Goal: Information Seeking & Learning: Learn about a topic

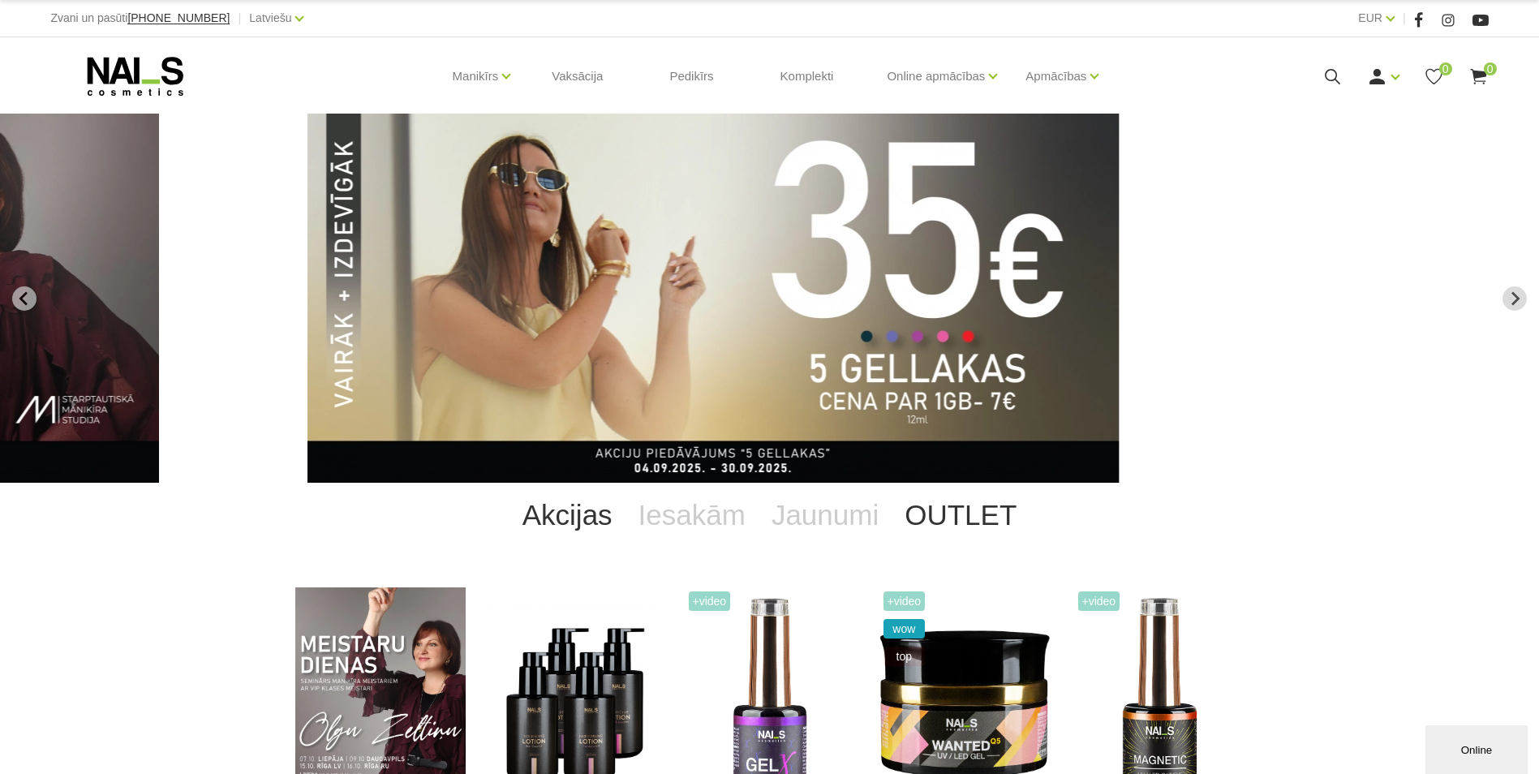
click at [961, 521] on link "OUTLET" at bounding box center [961, 515] width 138 height 65
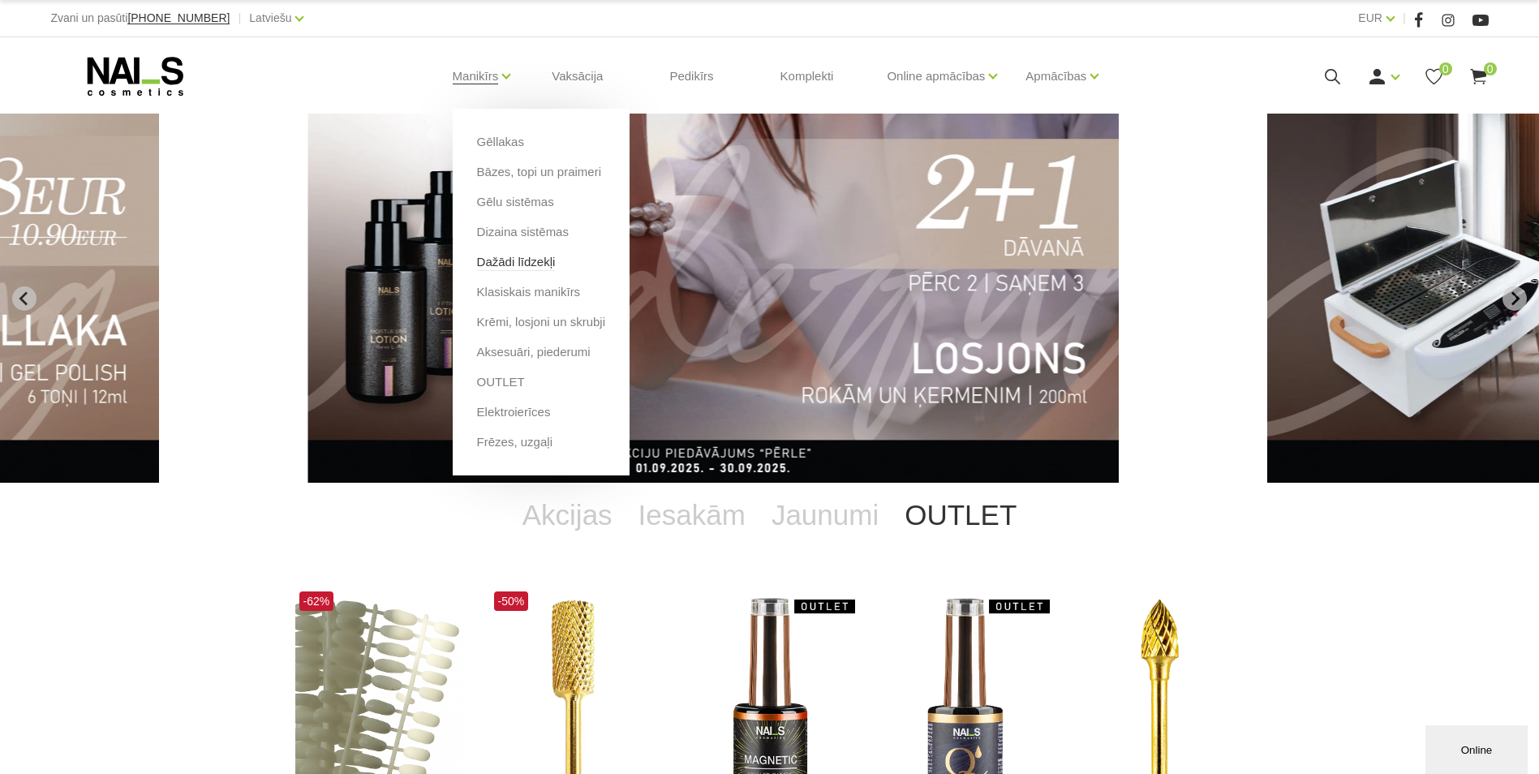
click at [521, 260] on link "Dažādi līdzekļi" at bounding box center [516, 262] width 79 height 18
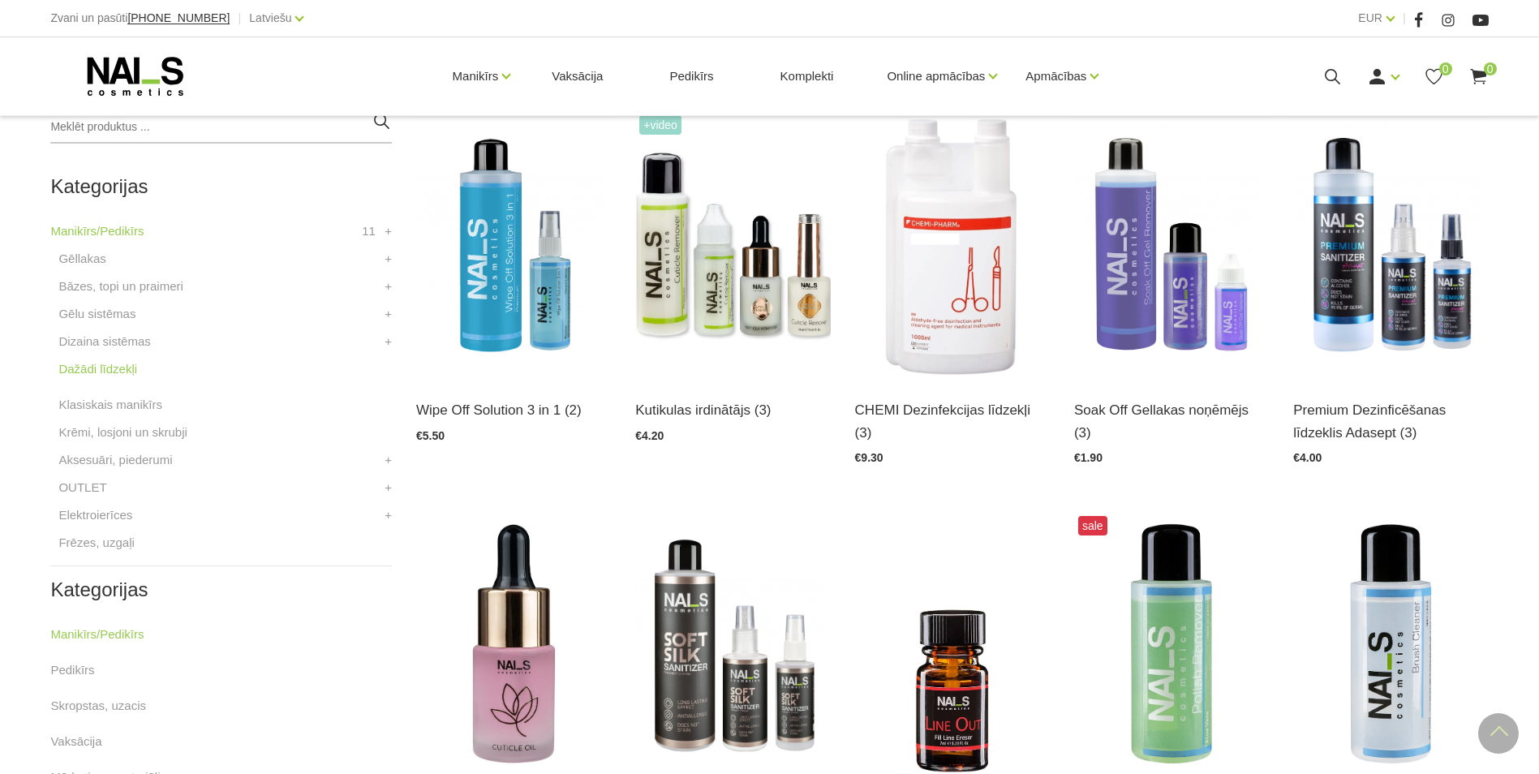
scroll to position [402, 0]
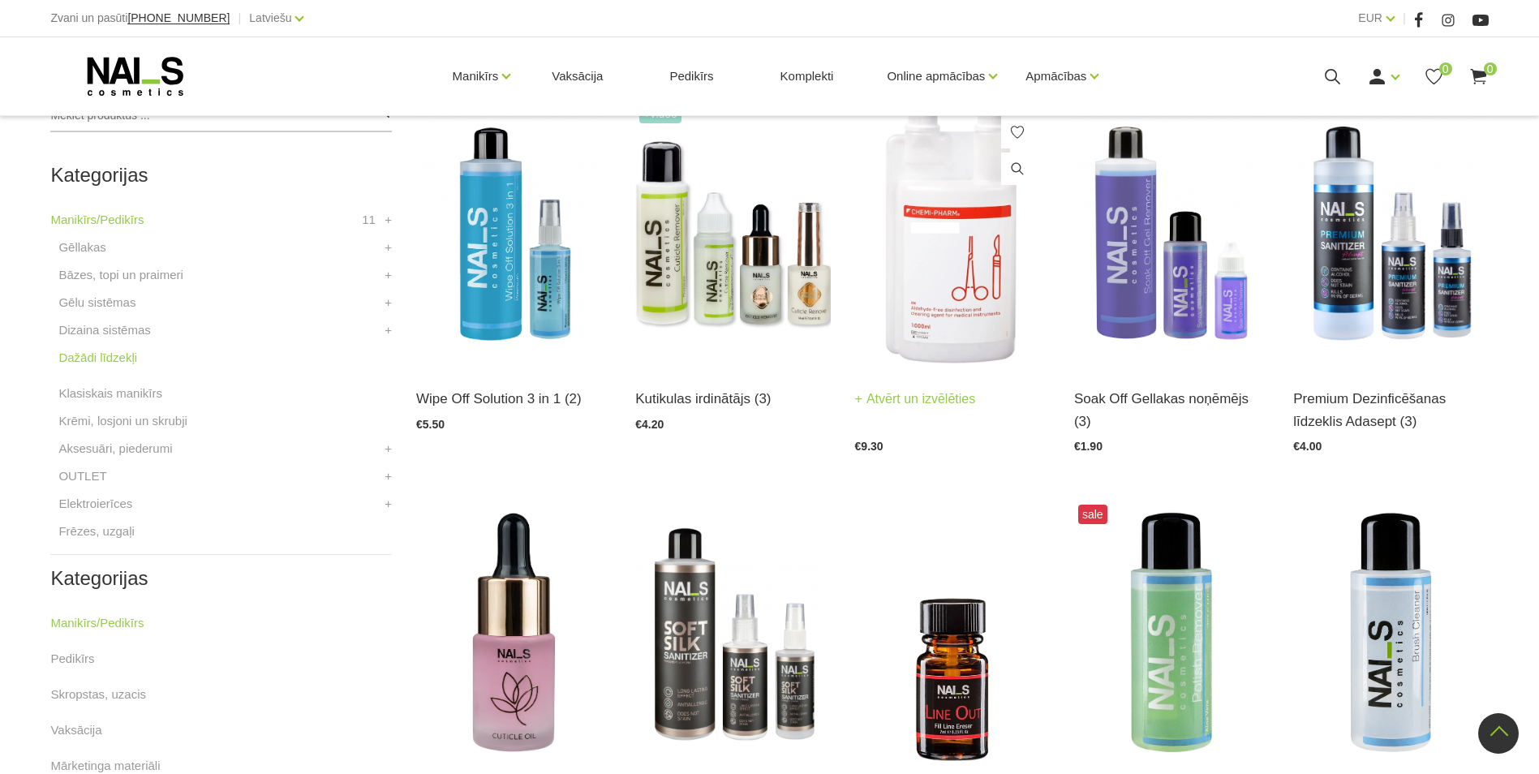
click at [971, 283] on img at bounding box center [952, 234] width 195 height 268
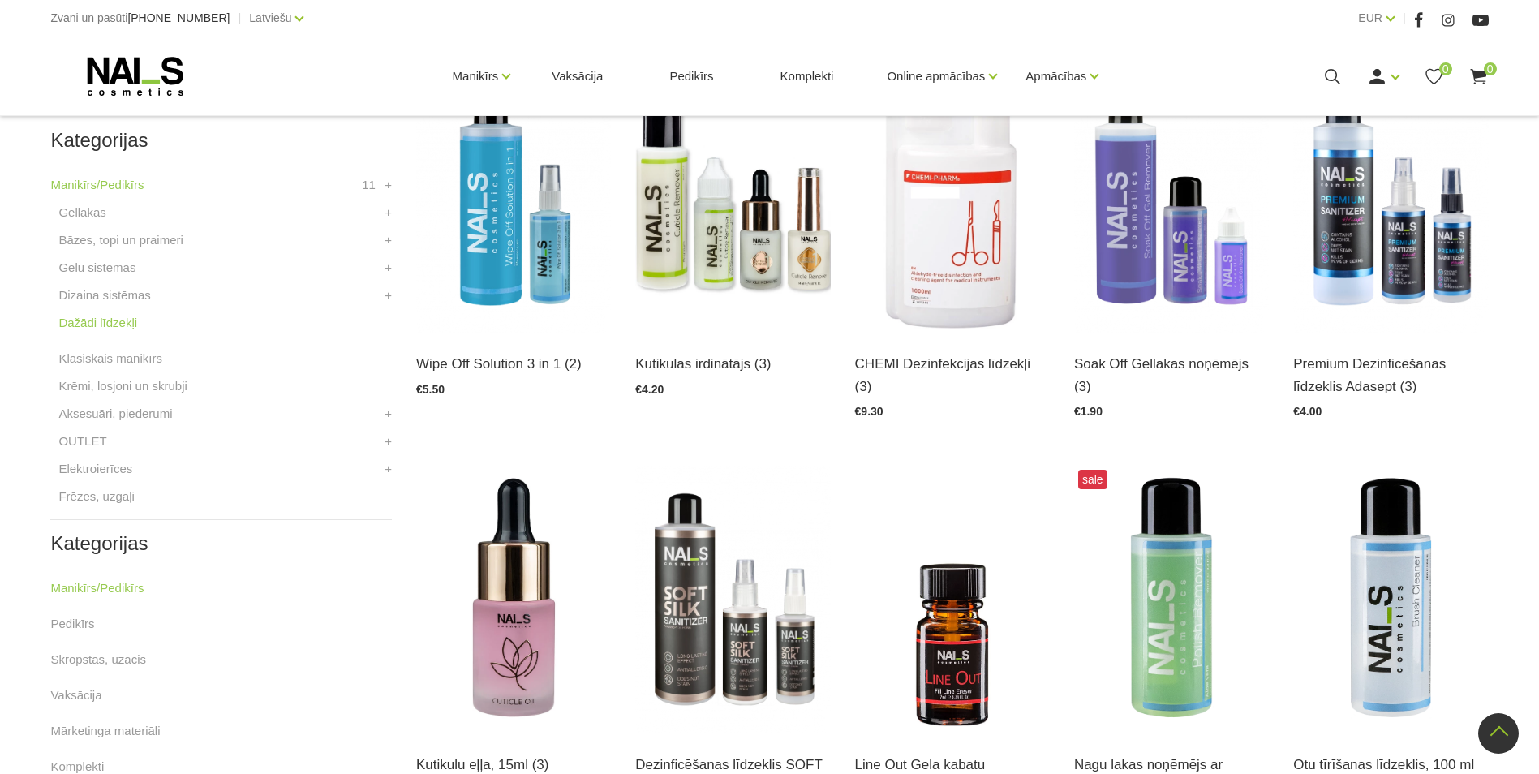
scroll to position [435, 0]
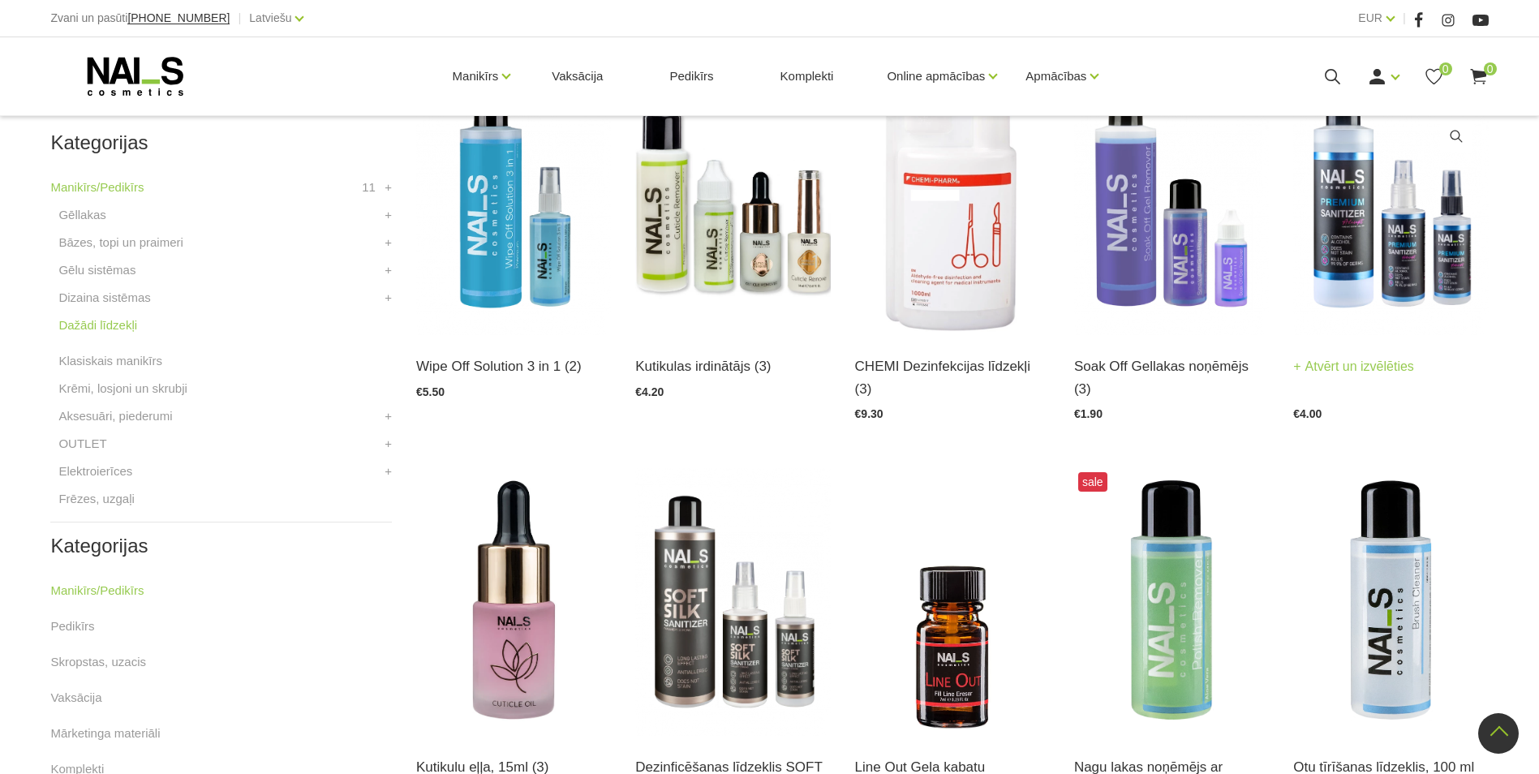
click at [1375, 267] on img at bounding box center [1390, 201] width 195 height 268
click at [758, 647] on img at bounding box center [732, 602] width 195 height 268
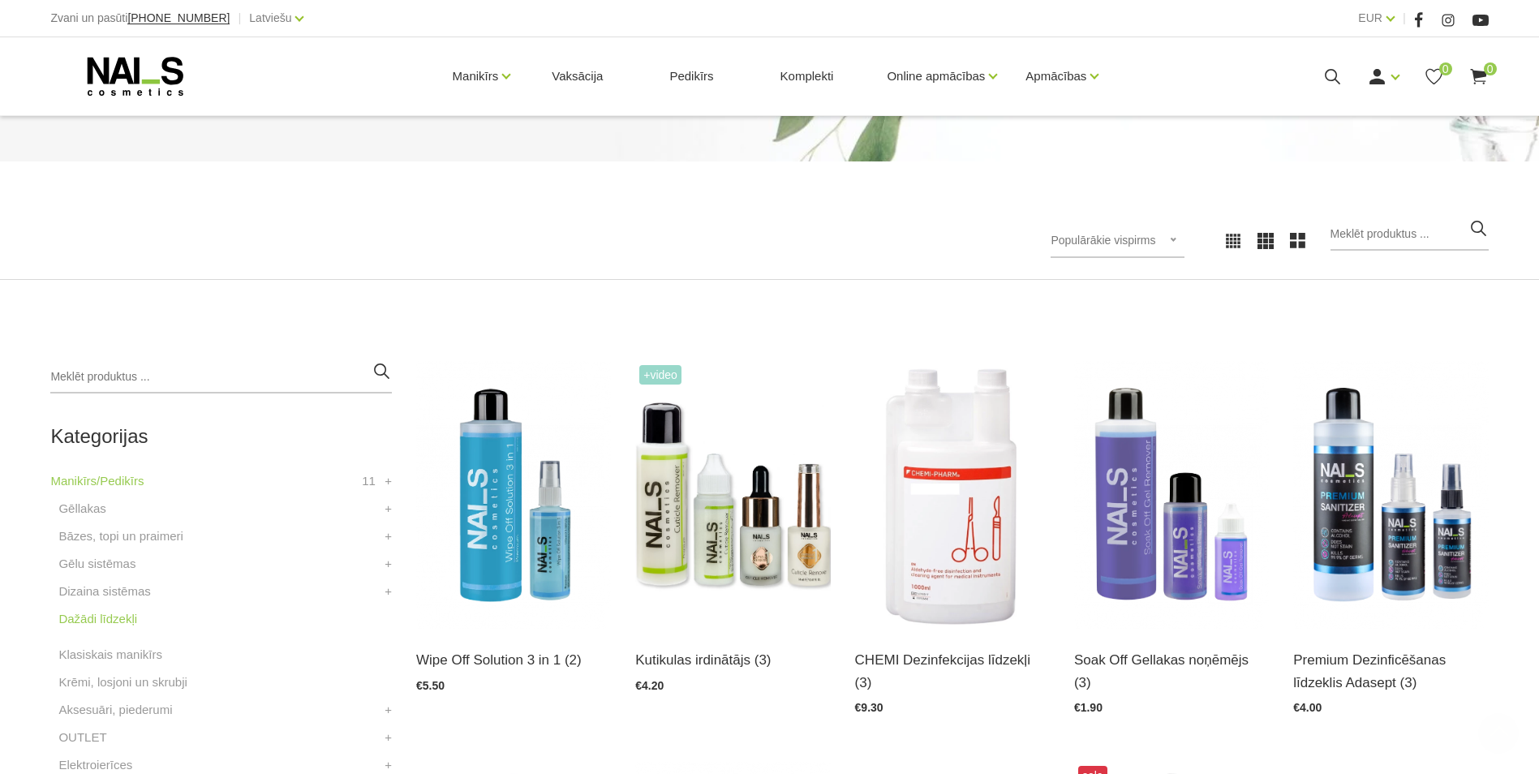
scroll to position [0, 0]
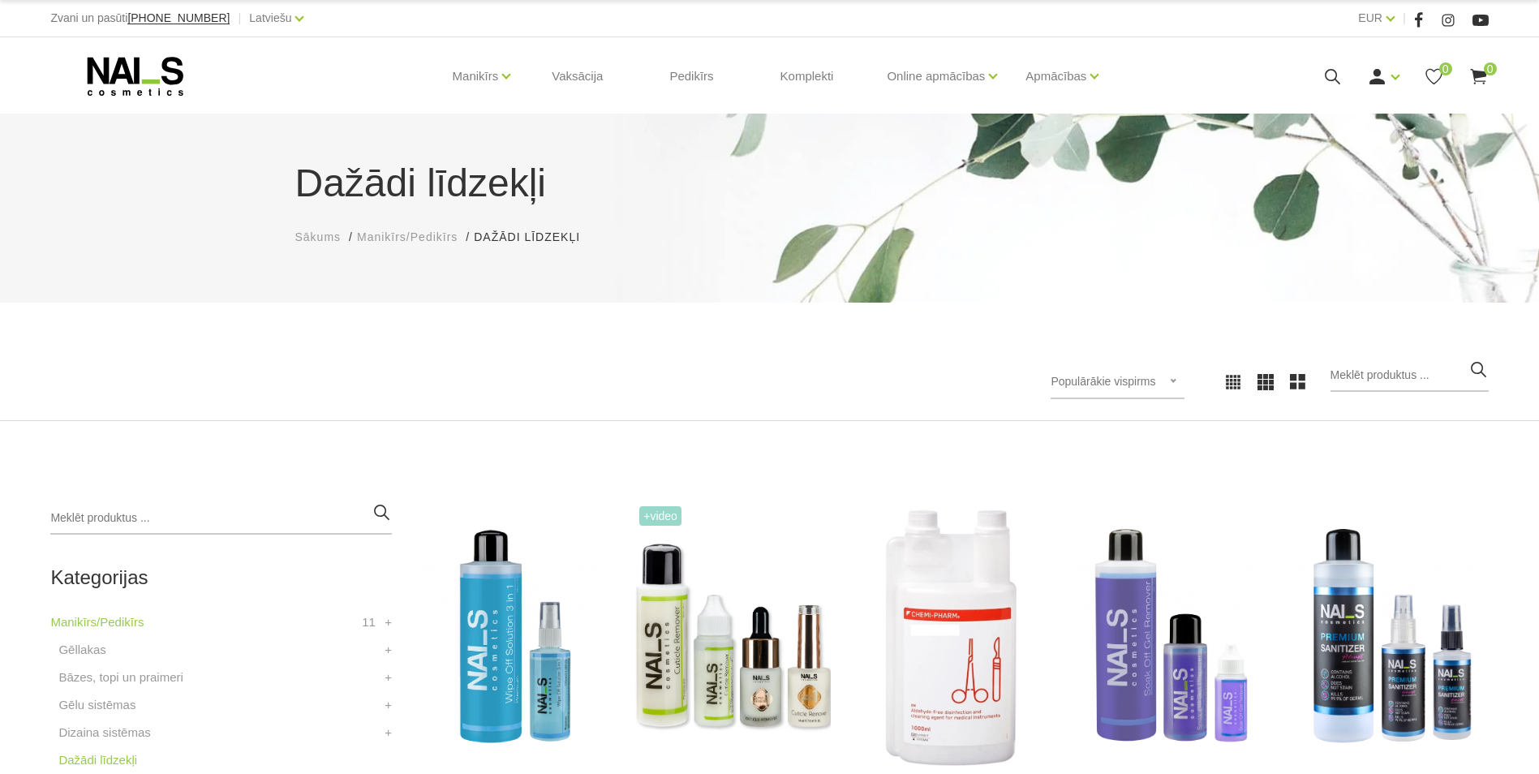
click at [107, 62] on use at bounding box center [136, 76] width 96 height 39
click at [152, 83] on use at bounding box center [136, 76] width 96 height 39
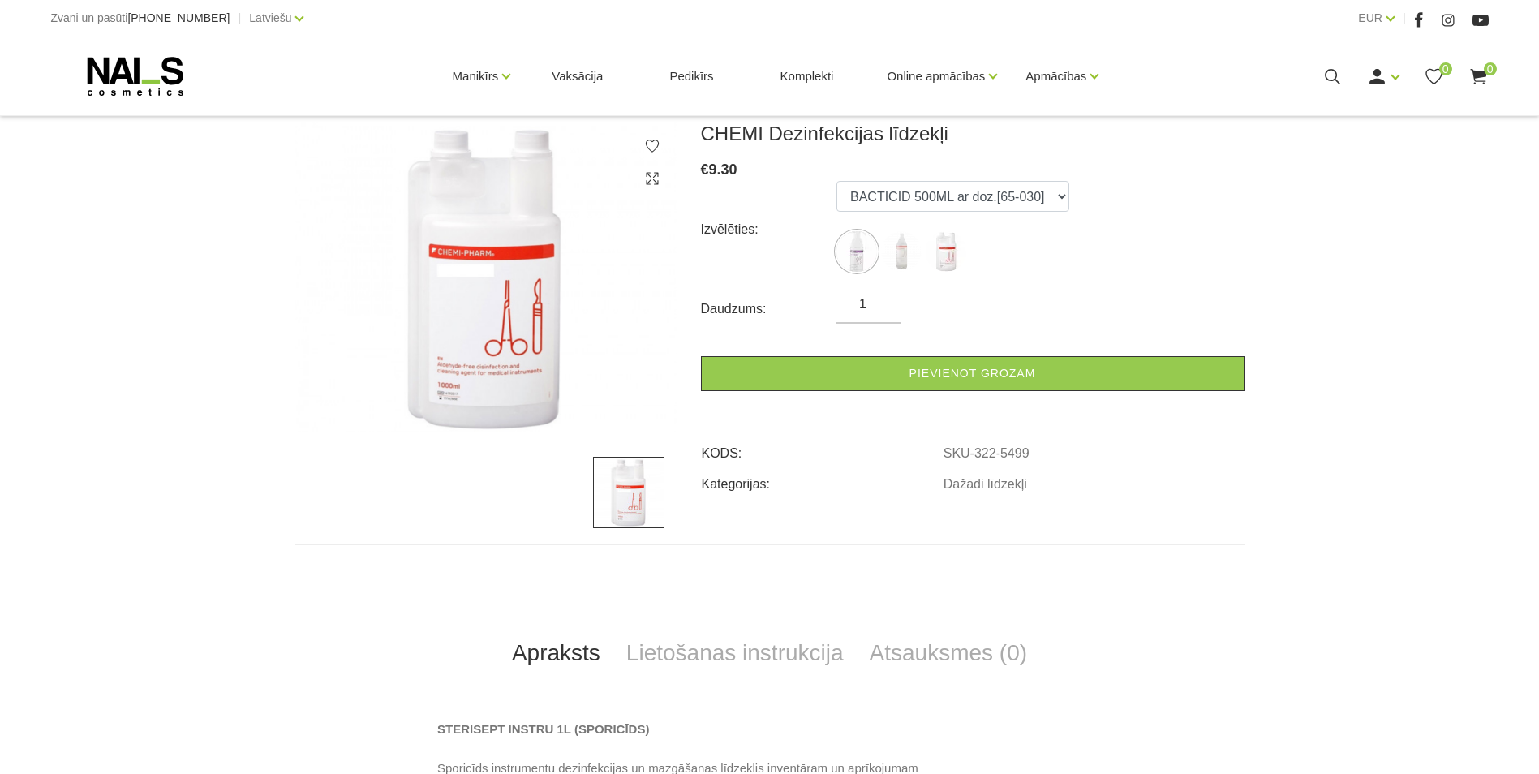
scroll to position [240, 0]
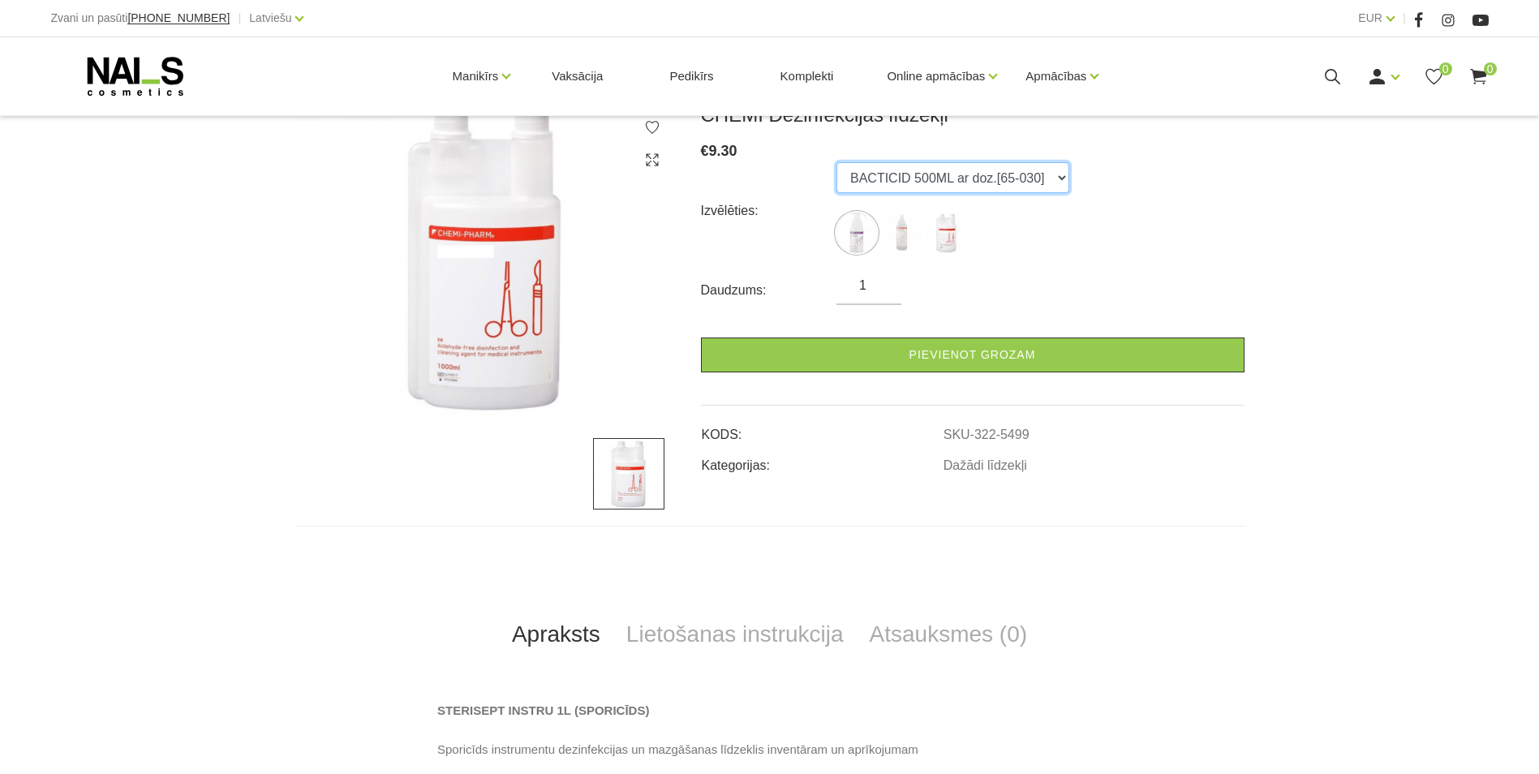
click at [1051, 175] on select "BACTICID 500ML ar doz.[65-030] DES INSURANCE 1L [65-009] STERISEPT INSTRU 1L [6…" at bounding box center [952, 177] width 233 height 31
click at [836, 162] on select "BACTICID 500ML ar doz.[65-030] DES INSURANCE 1L [65-009] STERISEPT INSTRU 1L [6…" at bounding box center [952, 177] width 233 height 31
click at [1051, 174] on select "BACTICID 500ML ar doz.[65-030] DES INSURANCE 1L [65-009] STERISEPT INSTRU 1L [6…" at bounding box center [952, 177] width 233 height 31
click at [836, 162] on select "BACTICID 500ML ar doz.[65-030] DES INSURANCE 1L [65-009] STERISEPT INSTRU 1L [6…" at bounding box center [952, 177] width 233 height 31
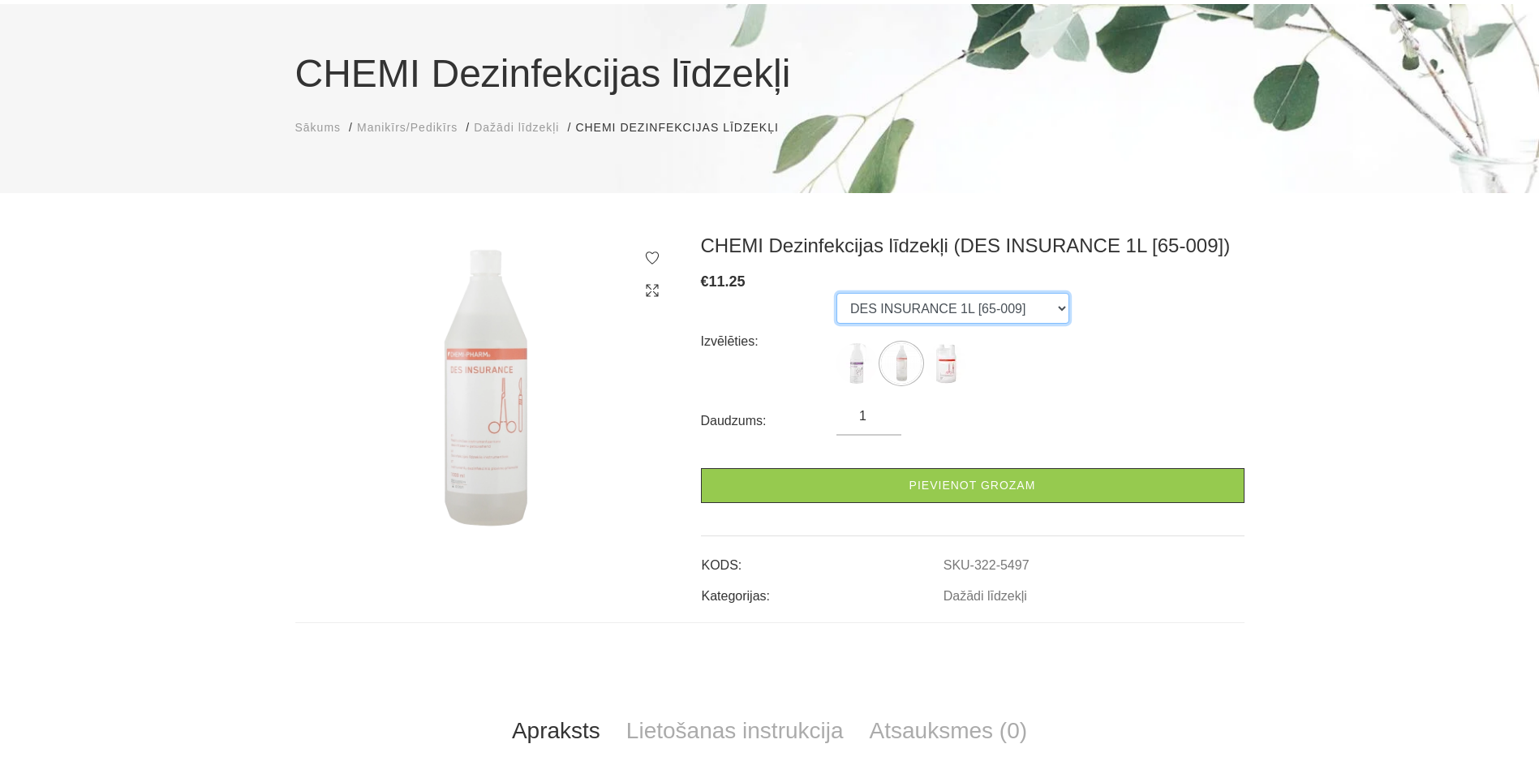
scroll to position [107, 0]
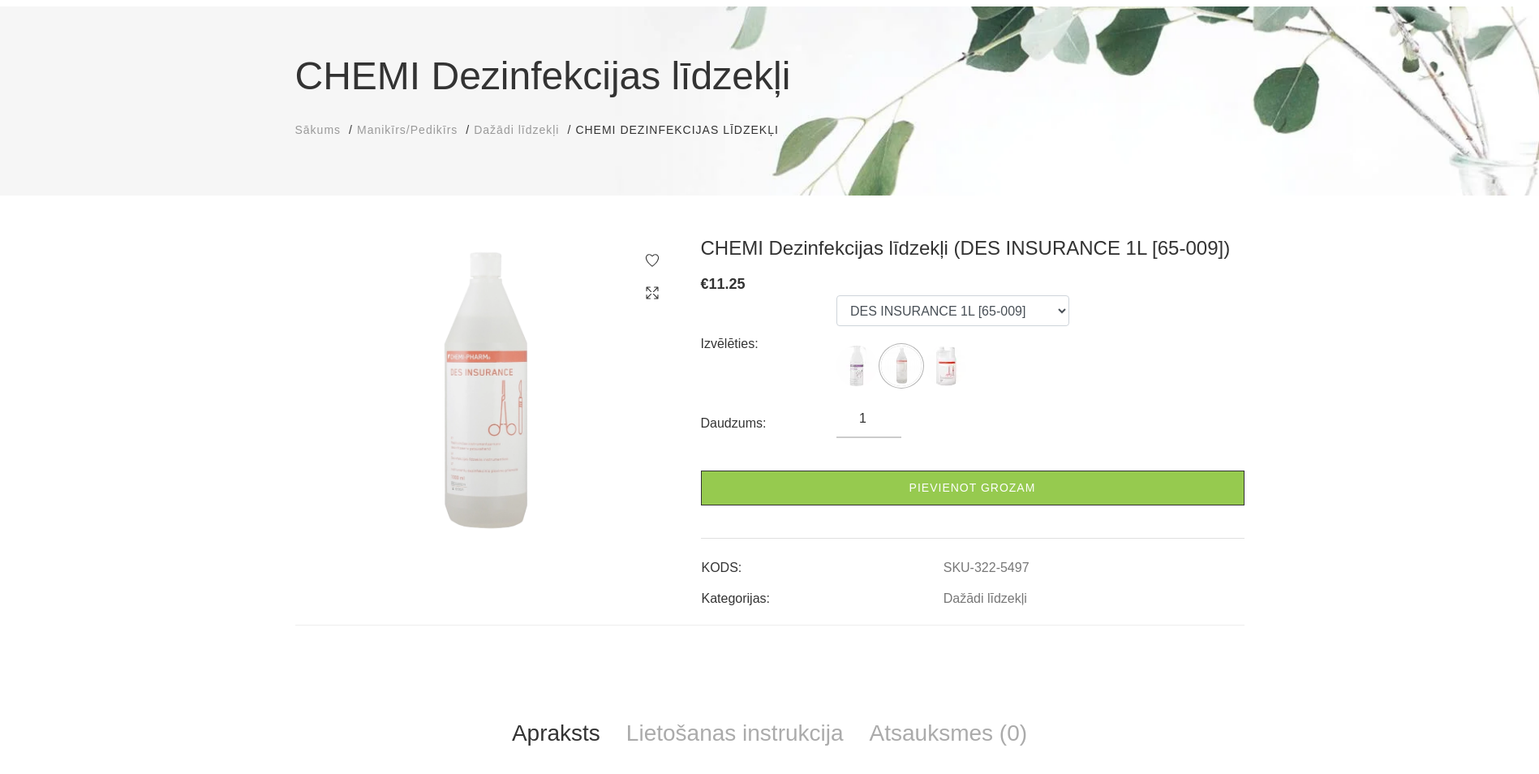
click at [1061, 299] on div "Izvēlēties: BACTICID 500ML ar doz.[65-030] DES INSURANCE 1L [65-009] STERISEPT …" at bounding box center [973, 343] width 544 height 97
click at [1056, 304] on select "BACTICID 500ML ar doz.[65-030] DES INSURANCE 1L [65-009] STERISEPT INSTRU 1L [6…" at bounding box center [952, 310] width 233 height 31
click at [836, 295] on select "BACTICID 500ML ar doz.[65-030] DES INSURANCE 1L [65-009] STERISEPT INSTRU 1L [6…" at bounding box center [952, 310] width 233 height 31
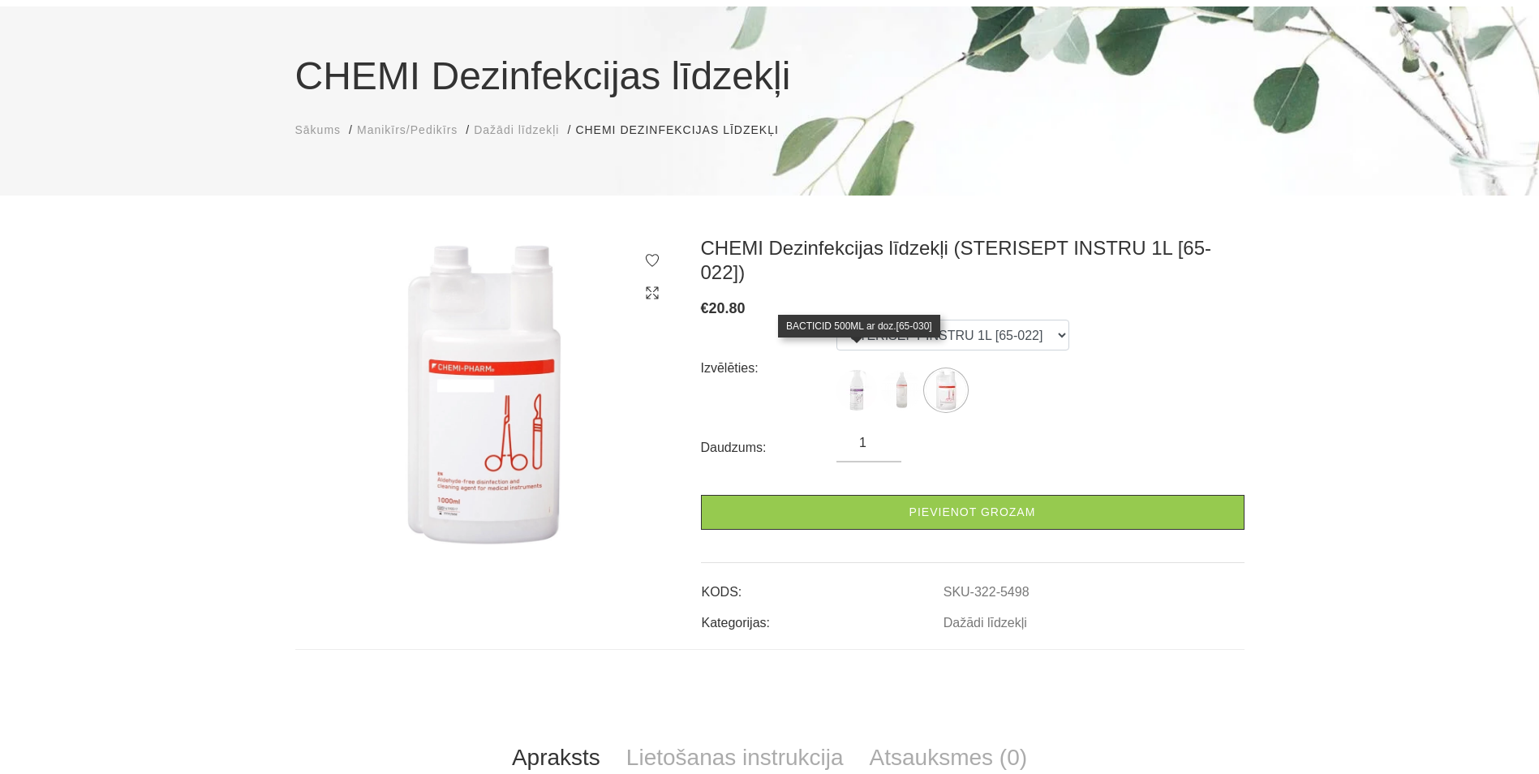
click at [858, 370] on img at bounding box center [856, 390] width 41 height 41
select select "5499"
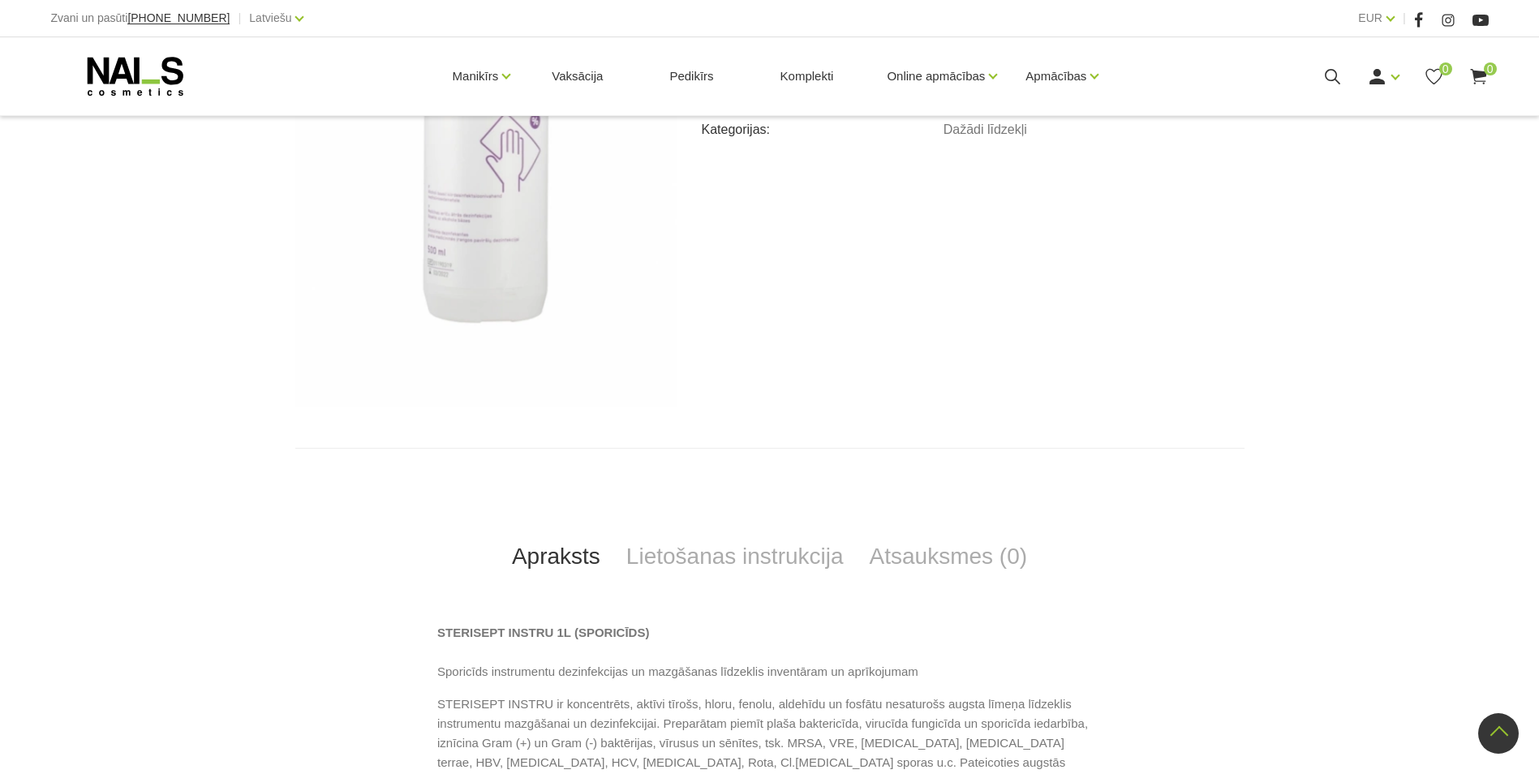
scroll to position [104, 0]
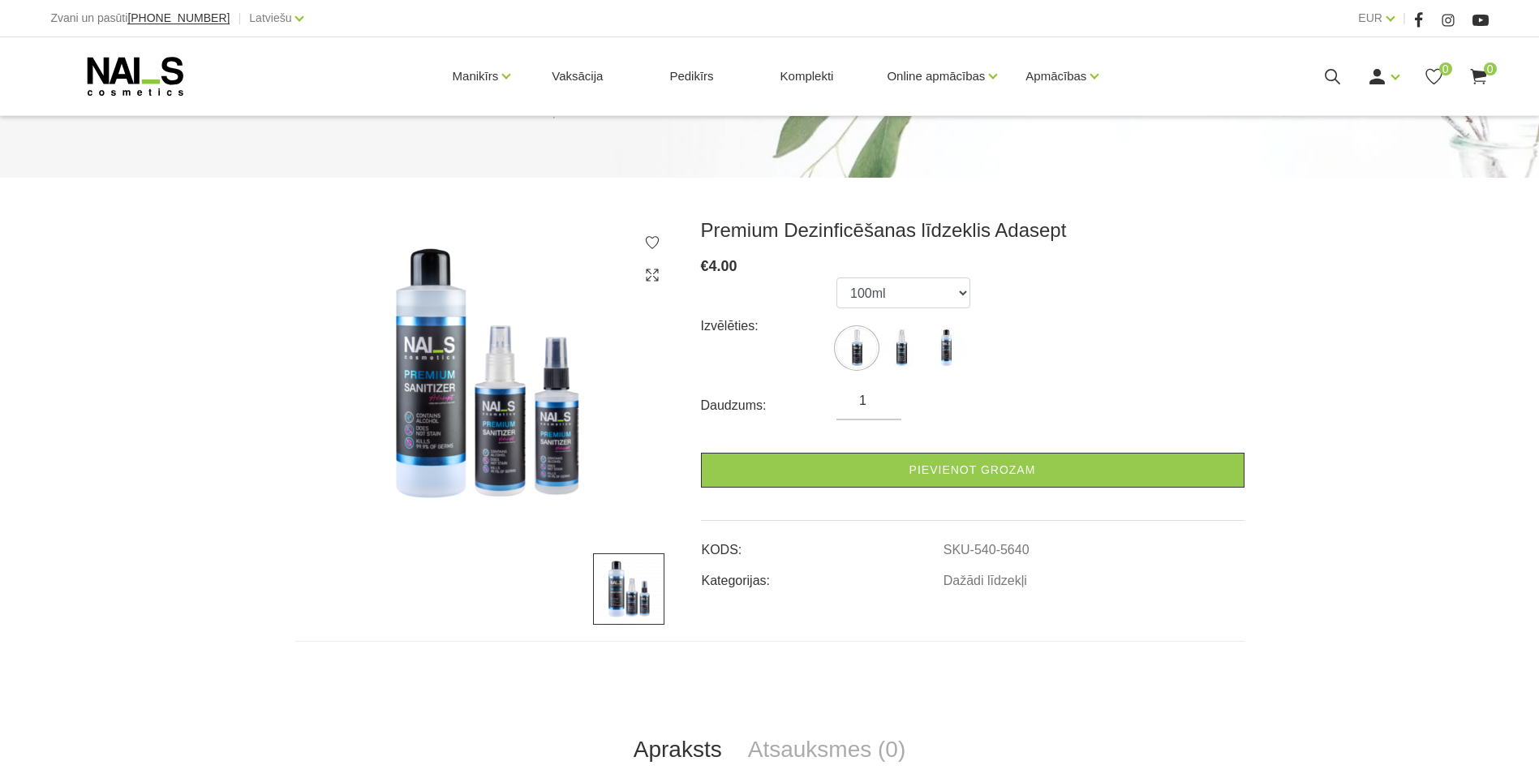
scroll to position [119, 0]
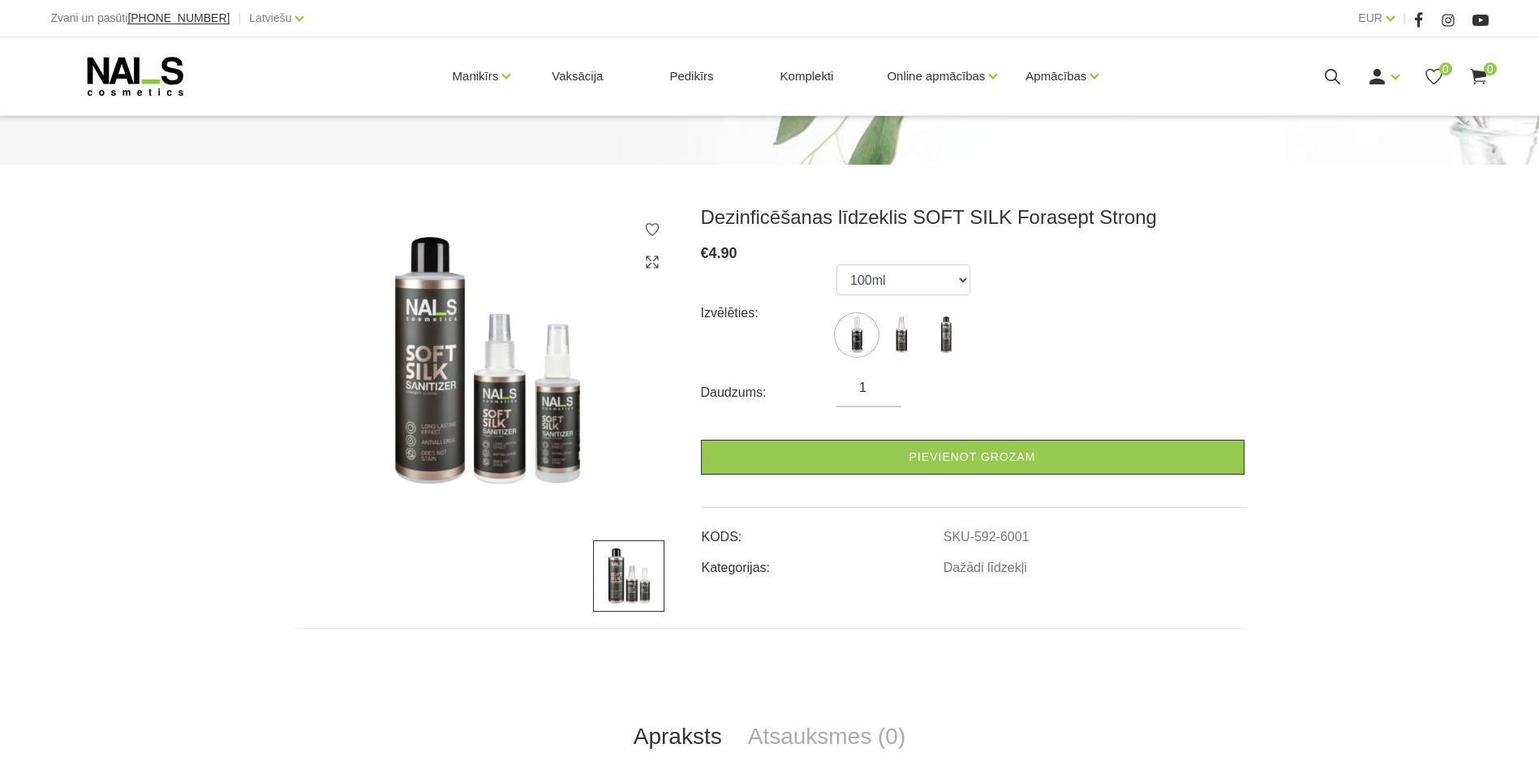
scroll to position [118, 0]
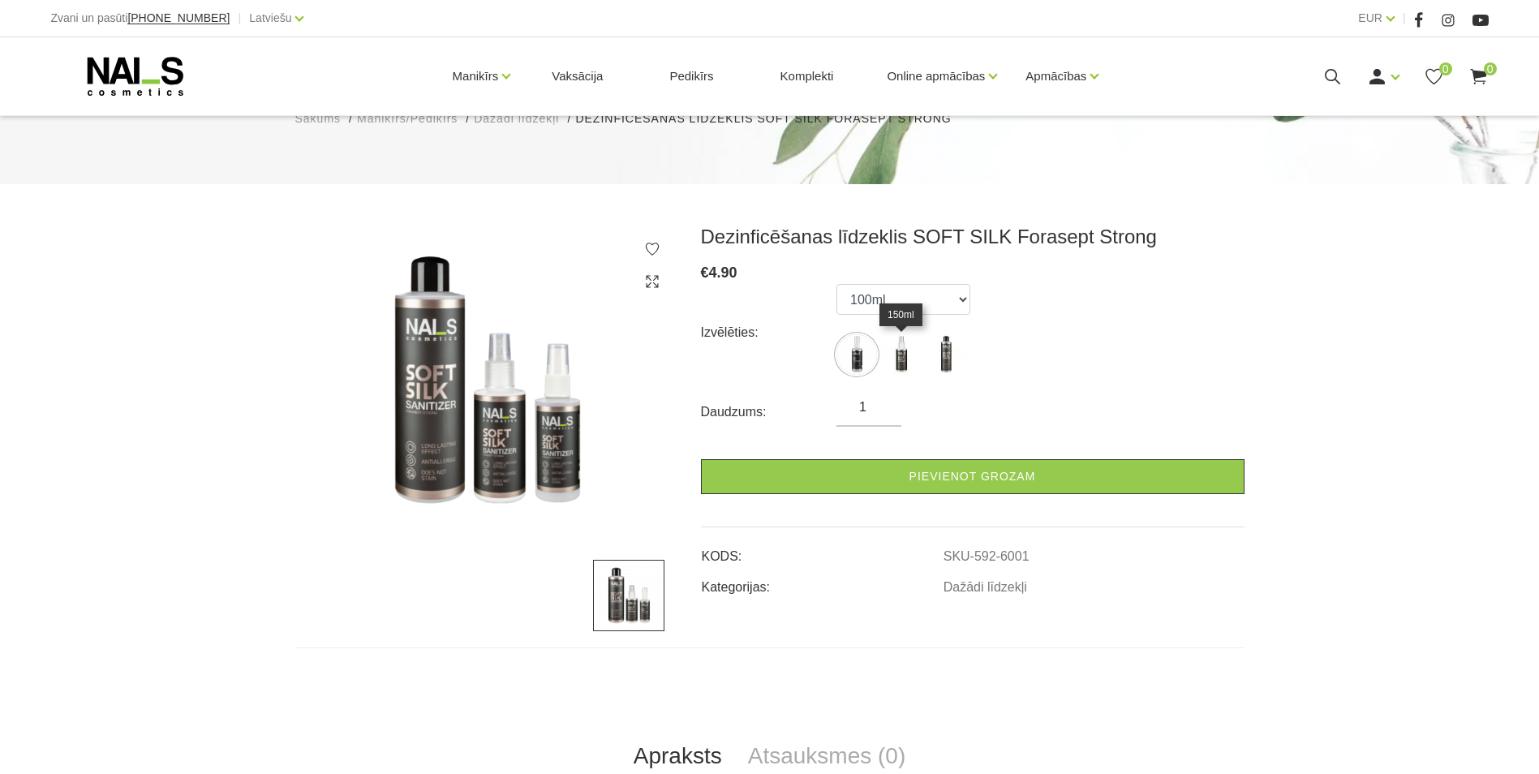
click at [893, 351] on img at bounding box center [901, 354] width 41 height 41
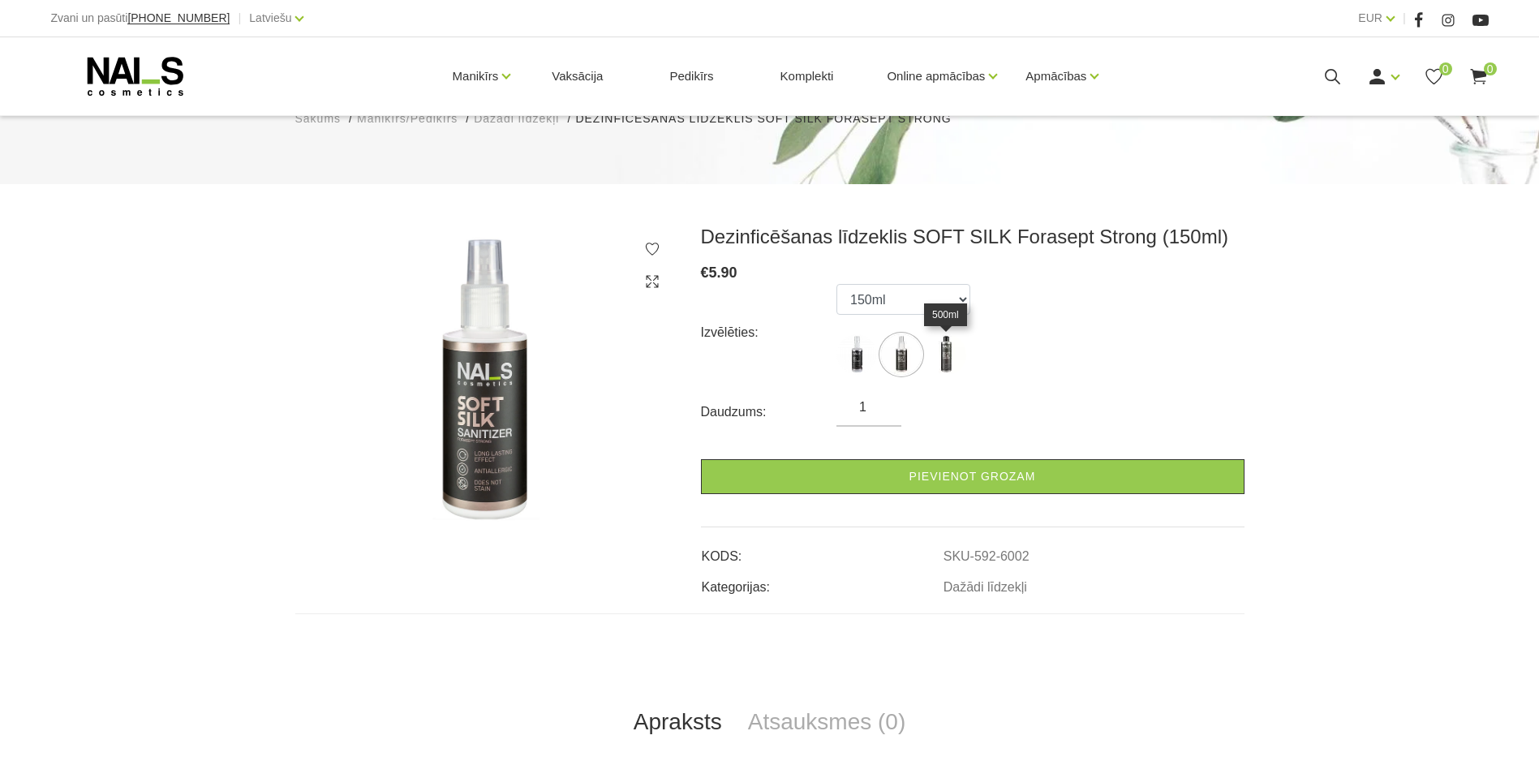
click at [947, 355] on img at bounding box center [946, 354] width 41 height 41
select select "6003"
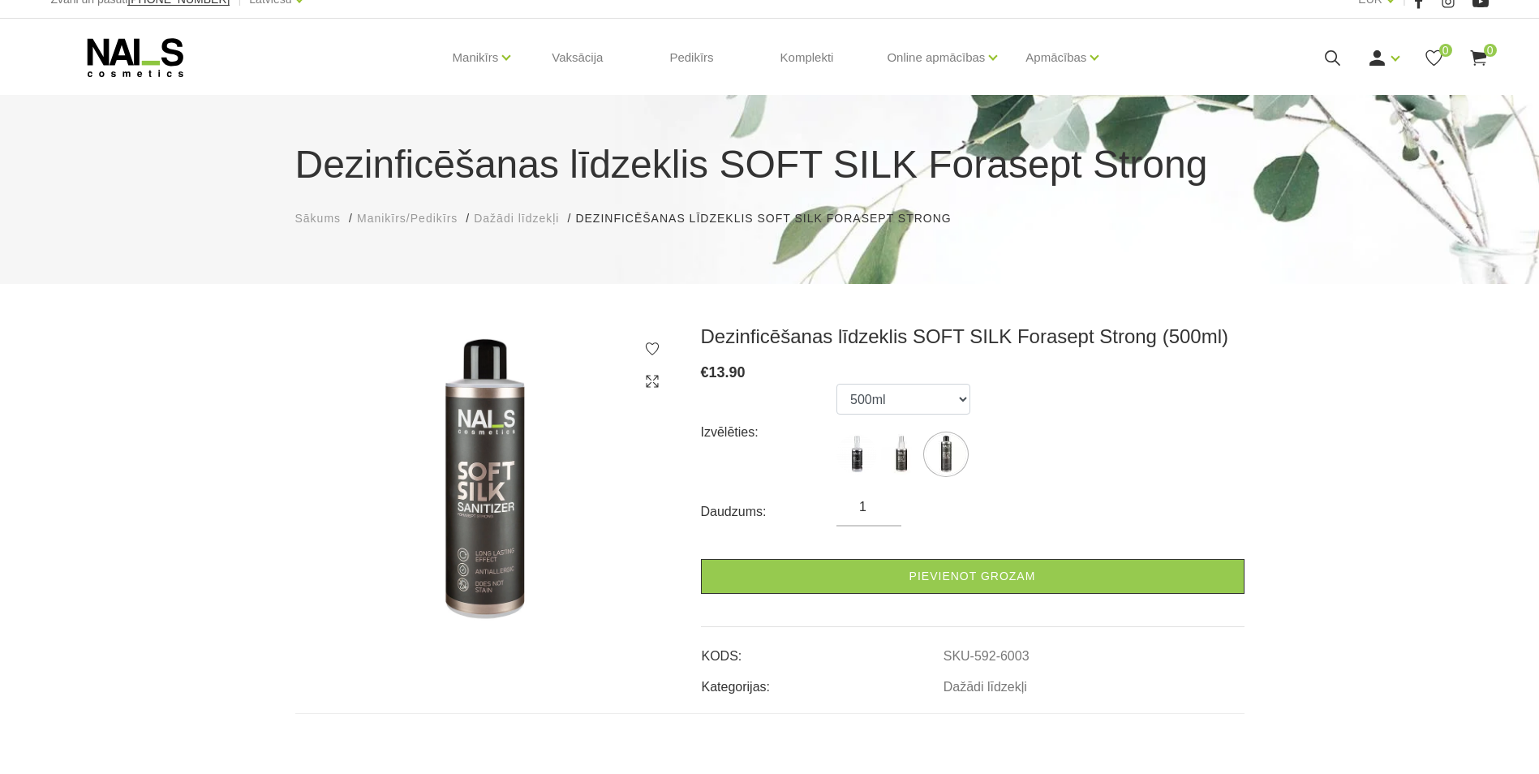
scroll to position [0, 0]
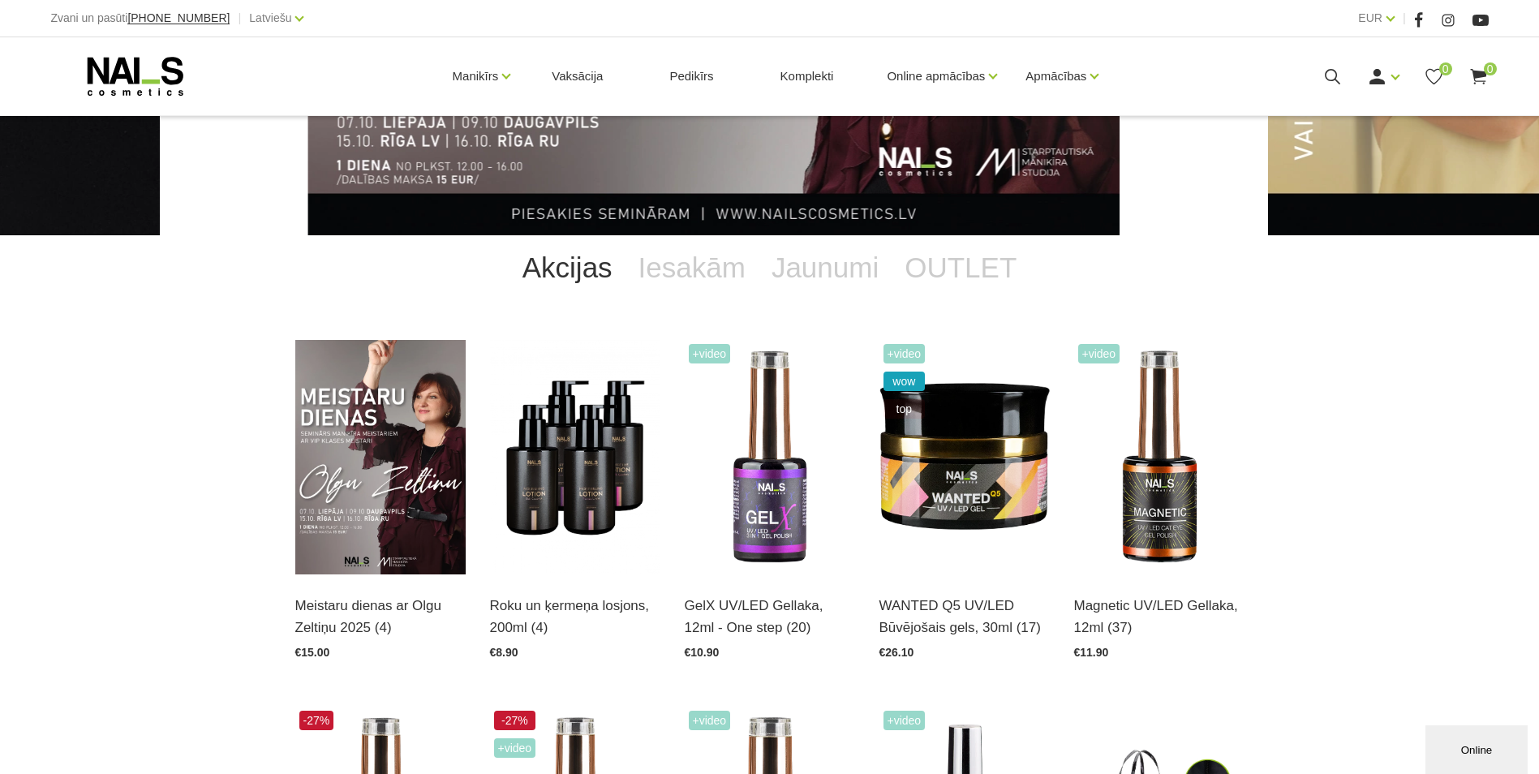
scroll to position [251, 0]
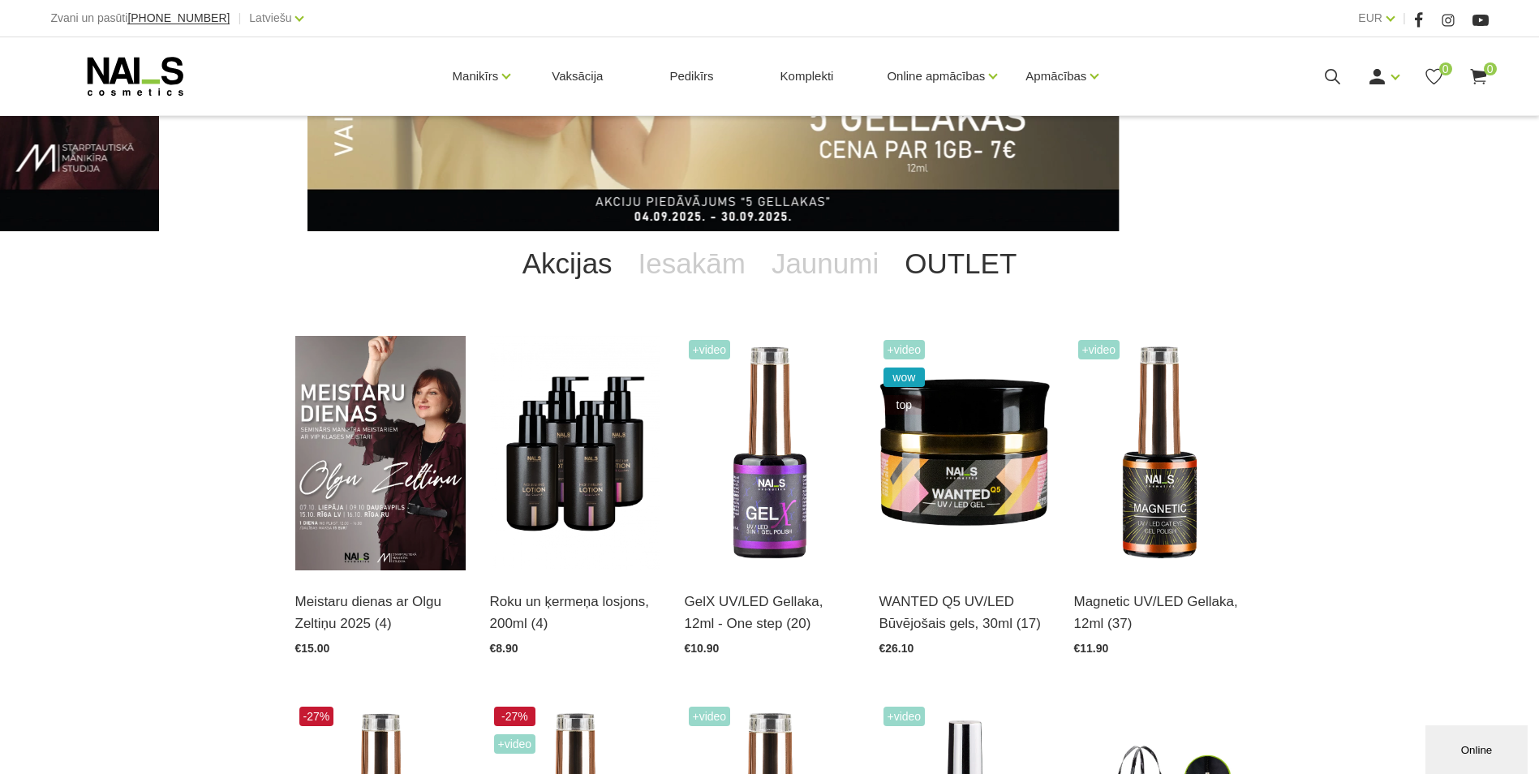
click at [966, 265] on link "OUTLET" at bounding box center [961, 263] width 138 height 65
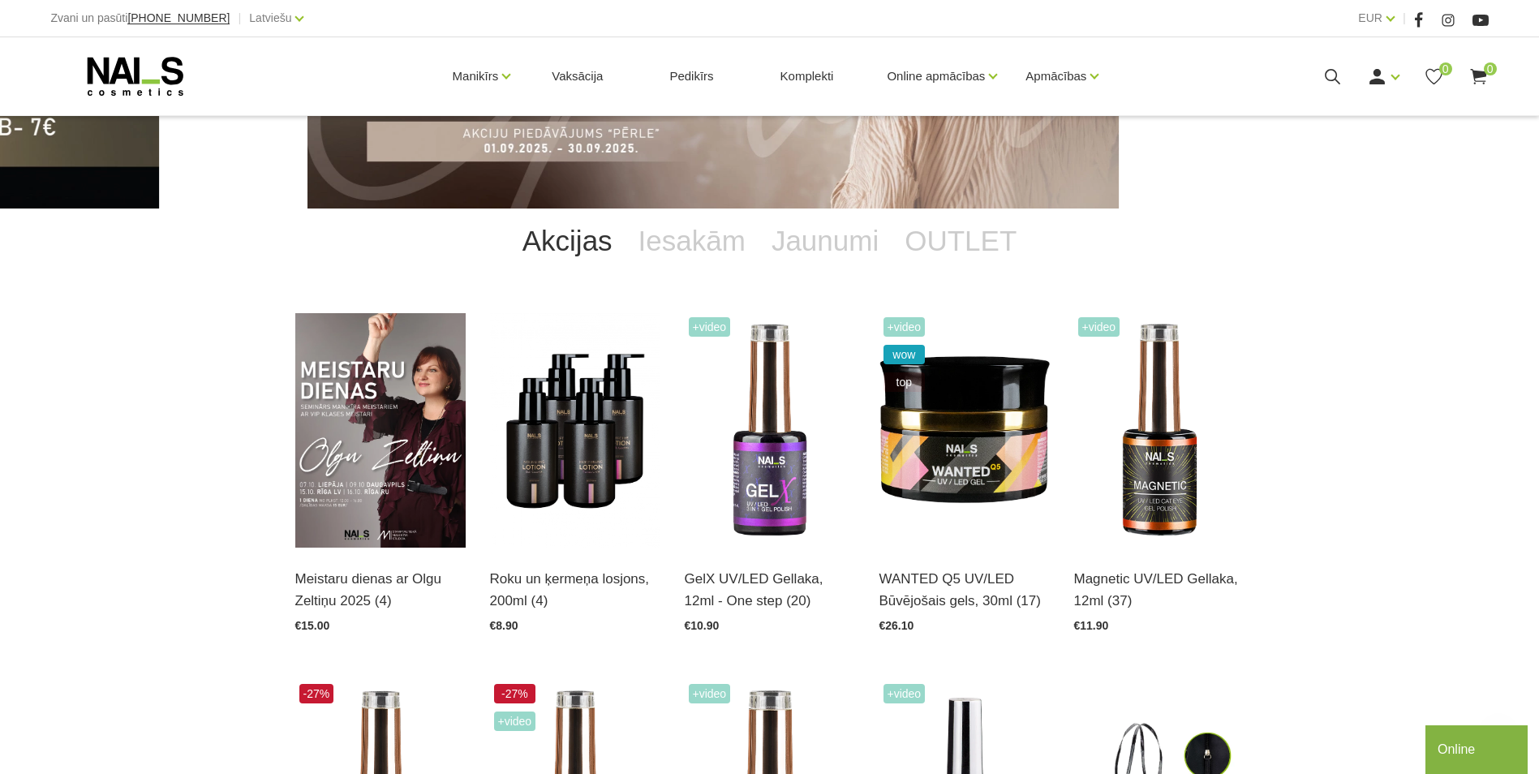
scroll to position [23, 0]
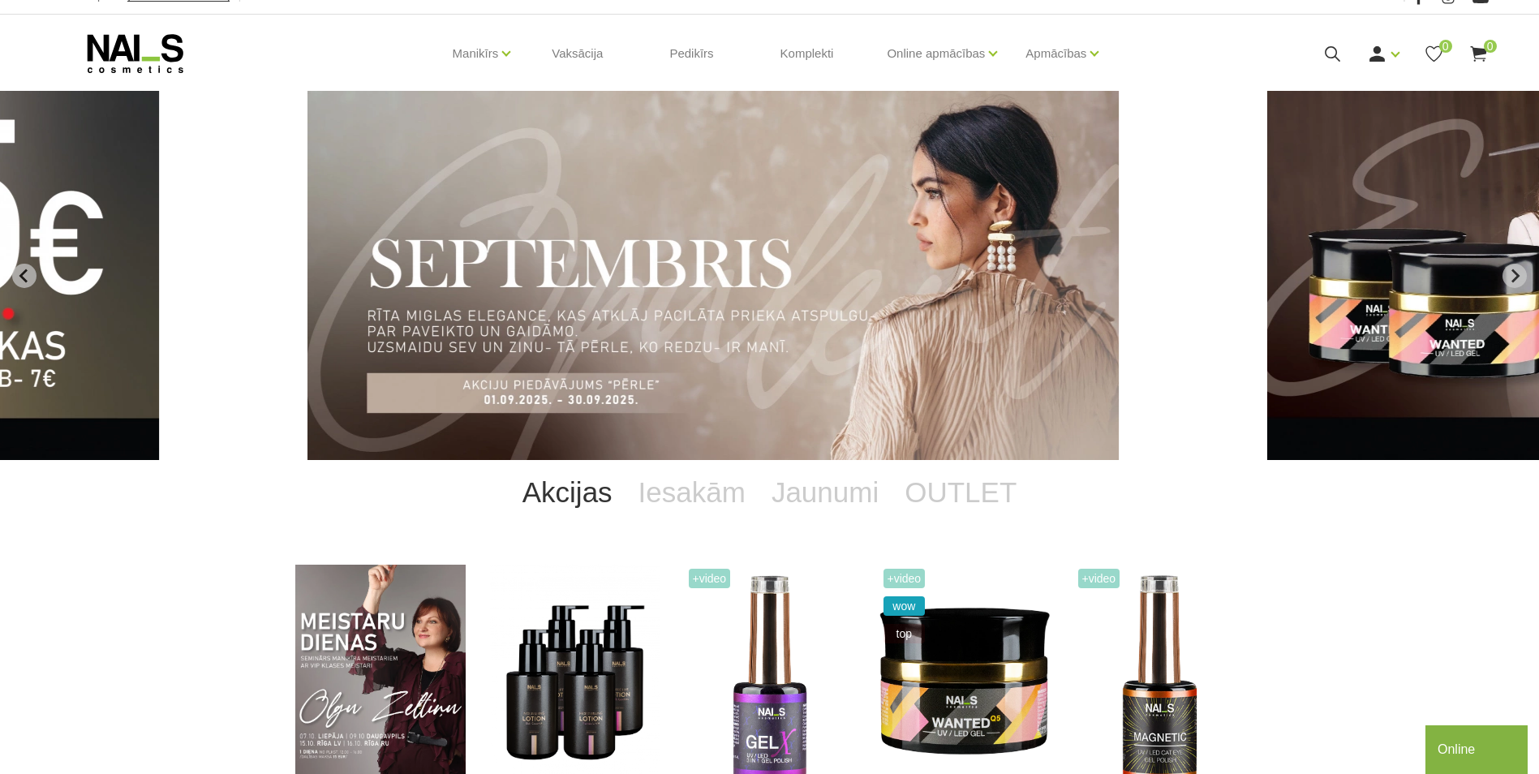
click at [576, 499] on link "Akcijas" at bounding box center [567, 492] width 116 height 65
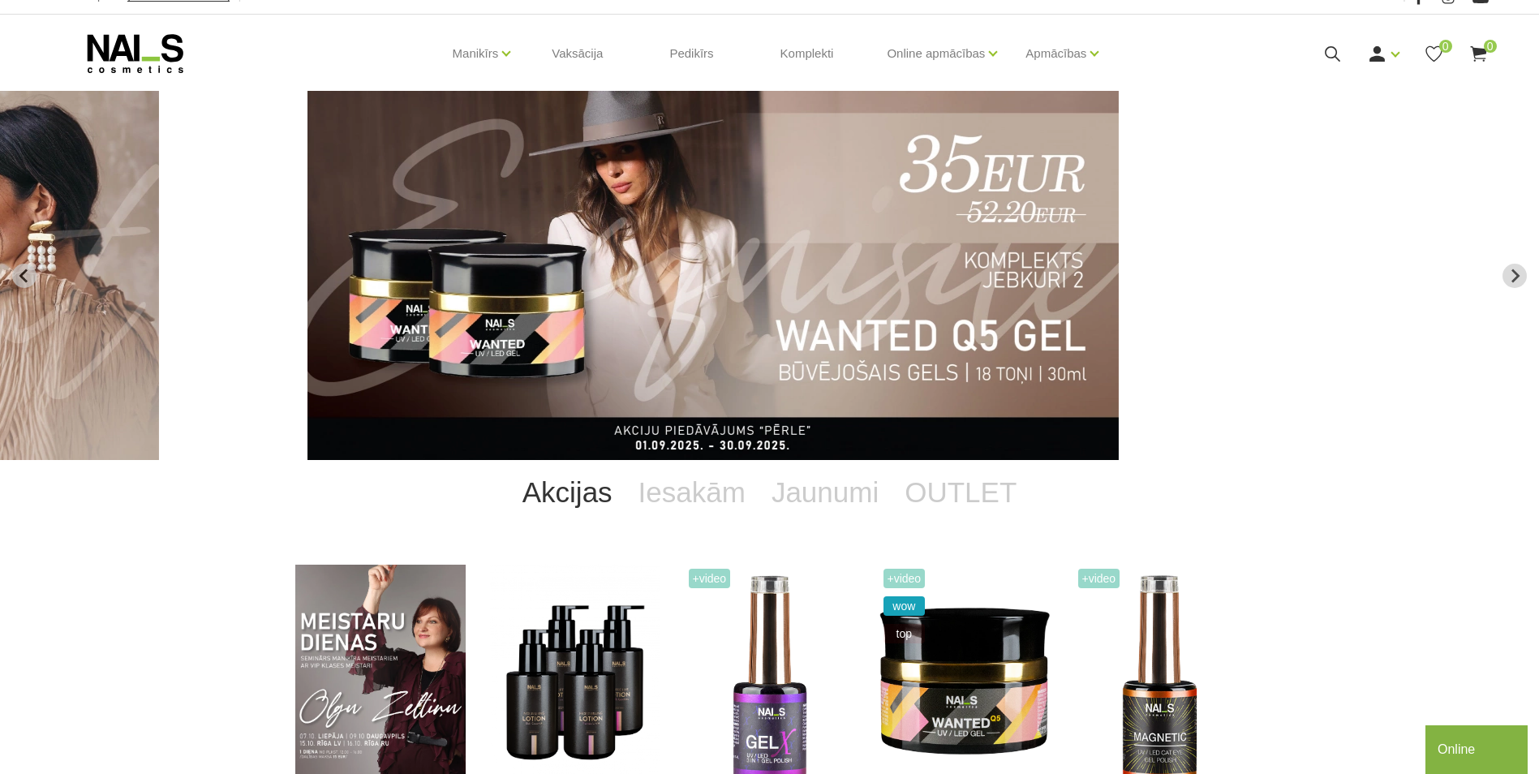
click at [565, 501] on link "Akcijas" at bounding box center [567, 492] width 116 height 65
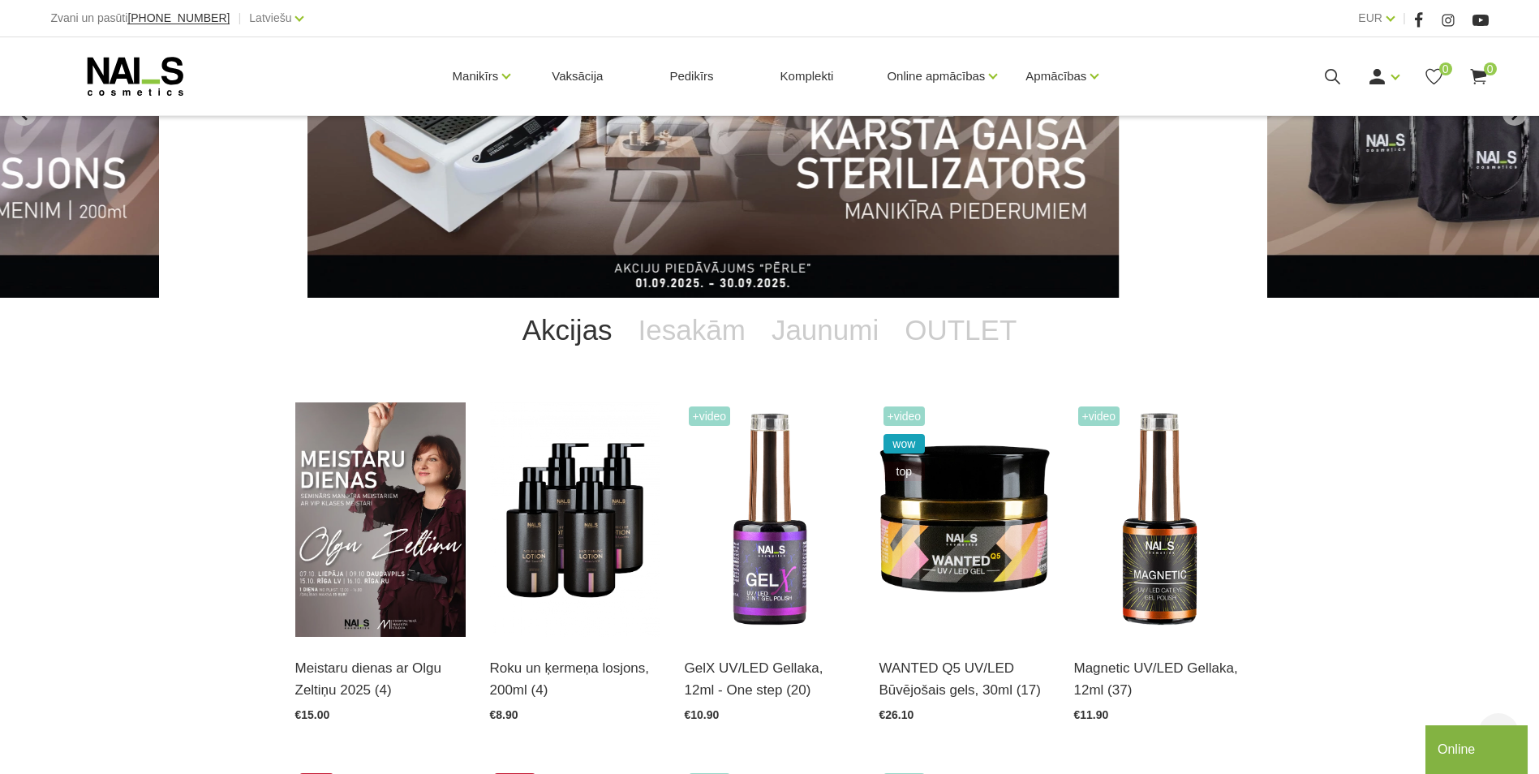
scroll to position [0, 0]
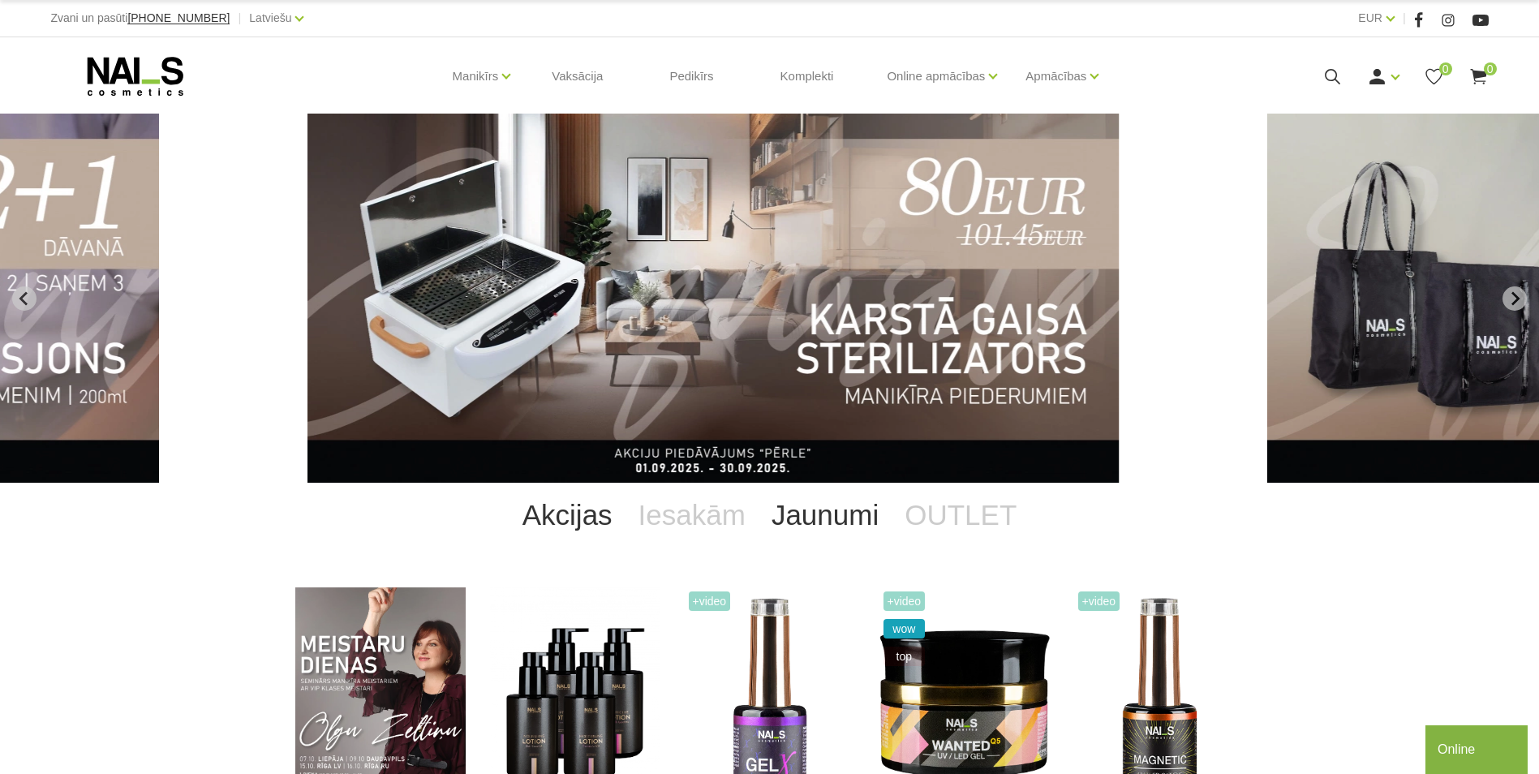
click at [811, 522] on link "Jaunumi" at bounding box center [825, 515] width 133 height 65
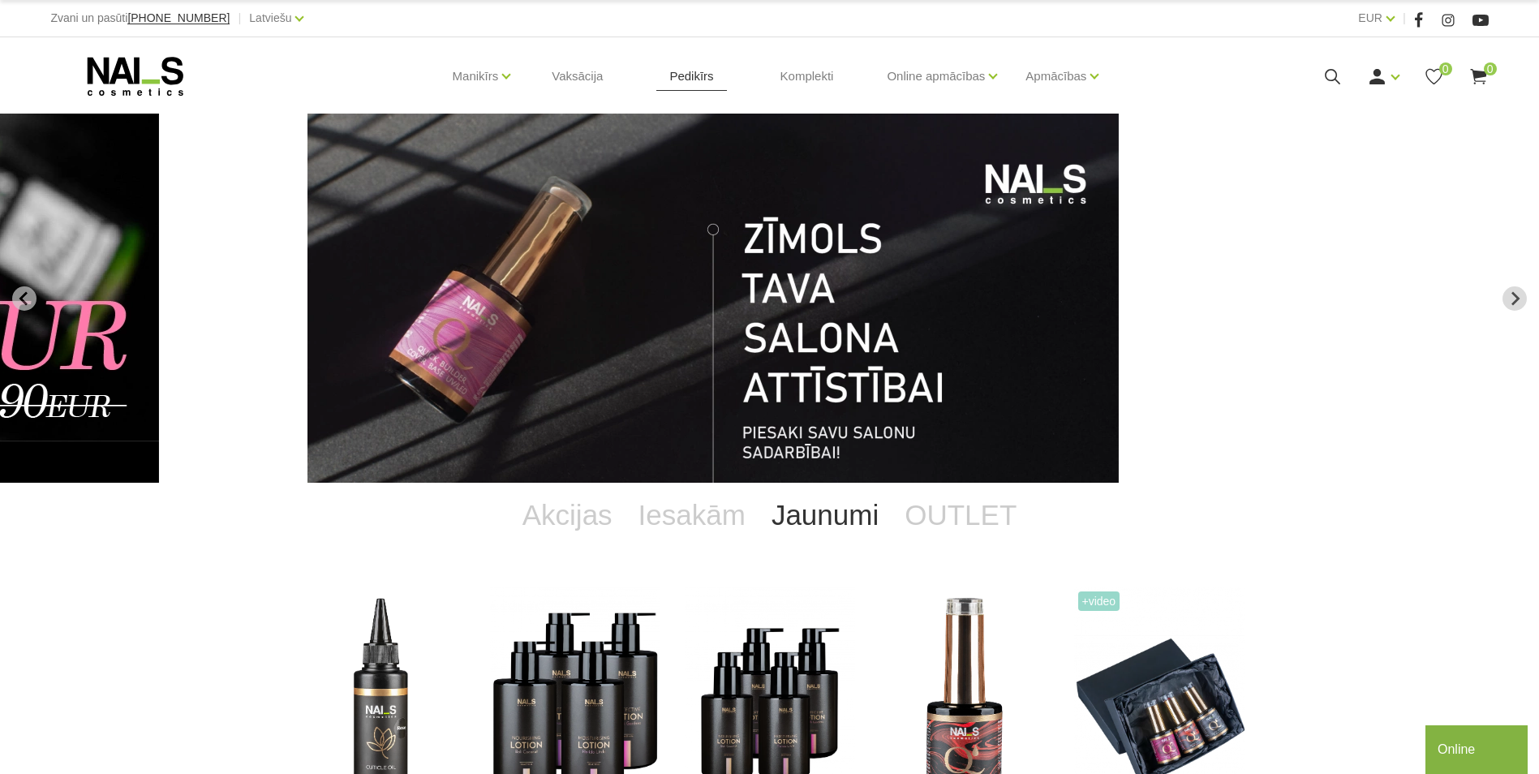
click at [694, 75] on link "Pedikīrs" at bounding box center [691, 76] width 70 height 78
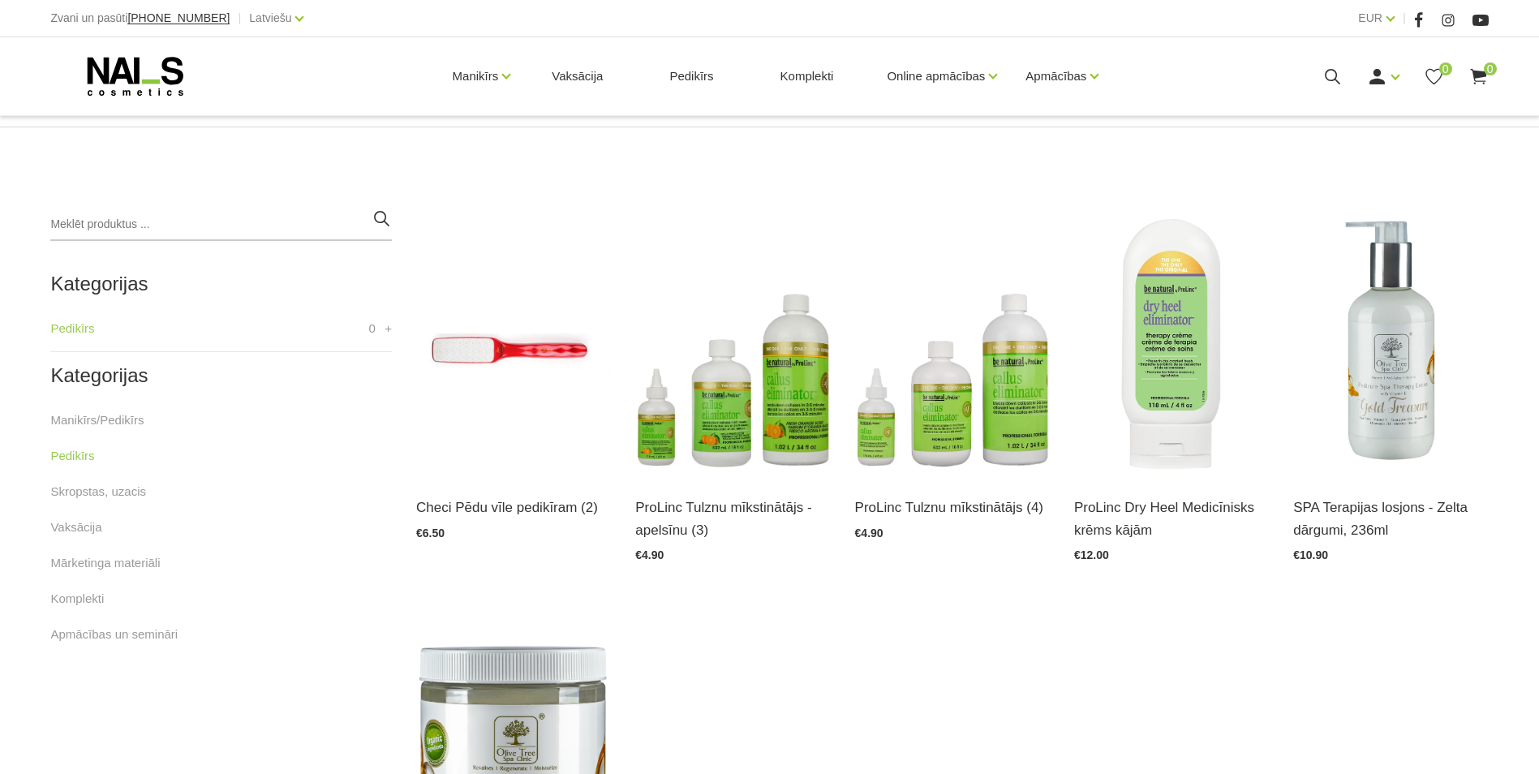
scroll to position [311, 0]
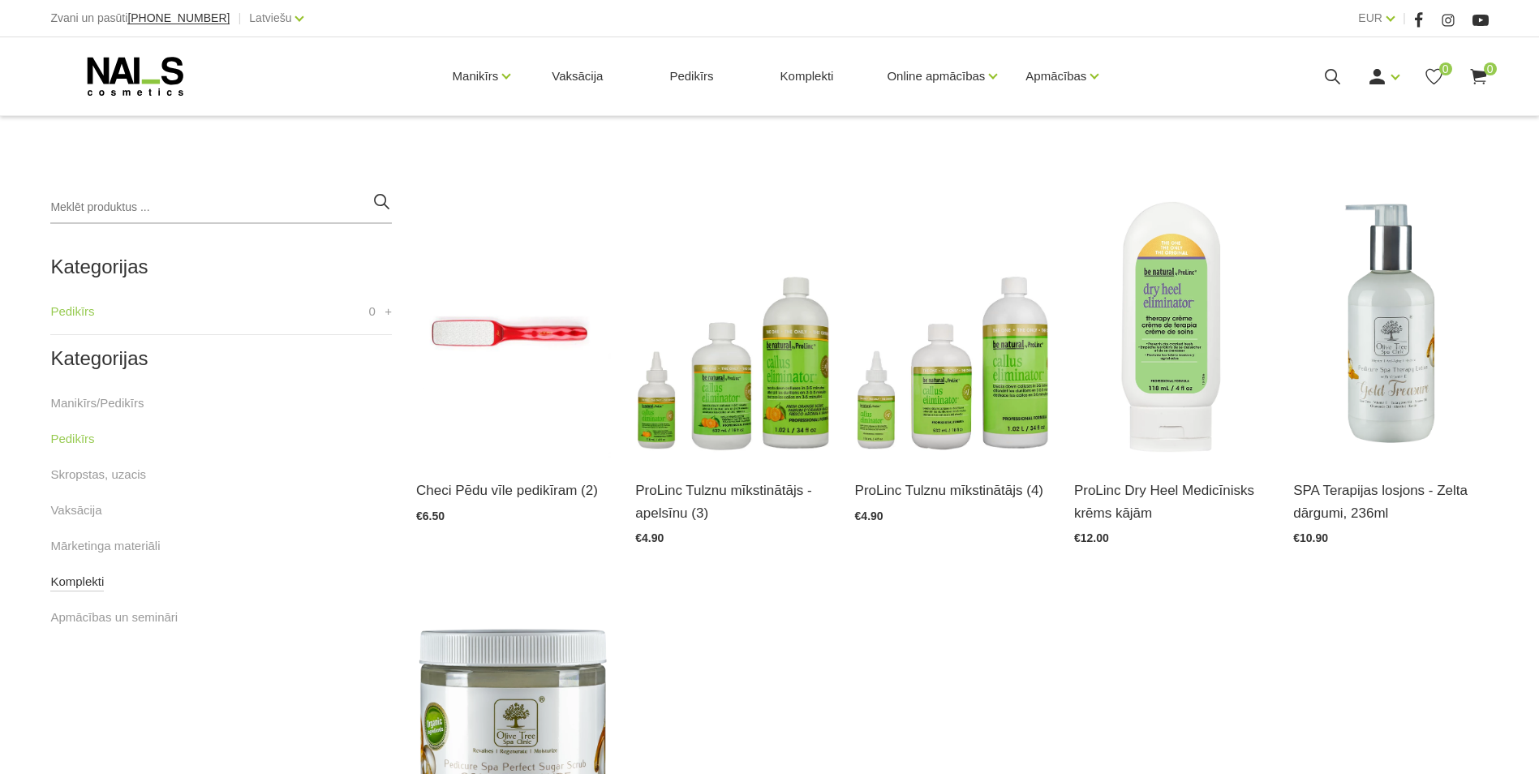
click at [78, 579] on link "Komplekti" at bounding box center [77, 581] width 54 height 19
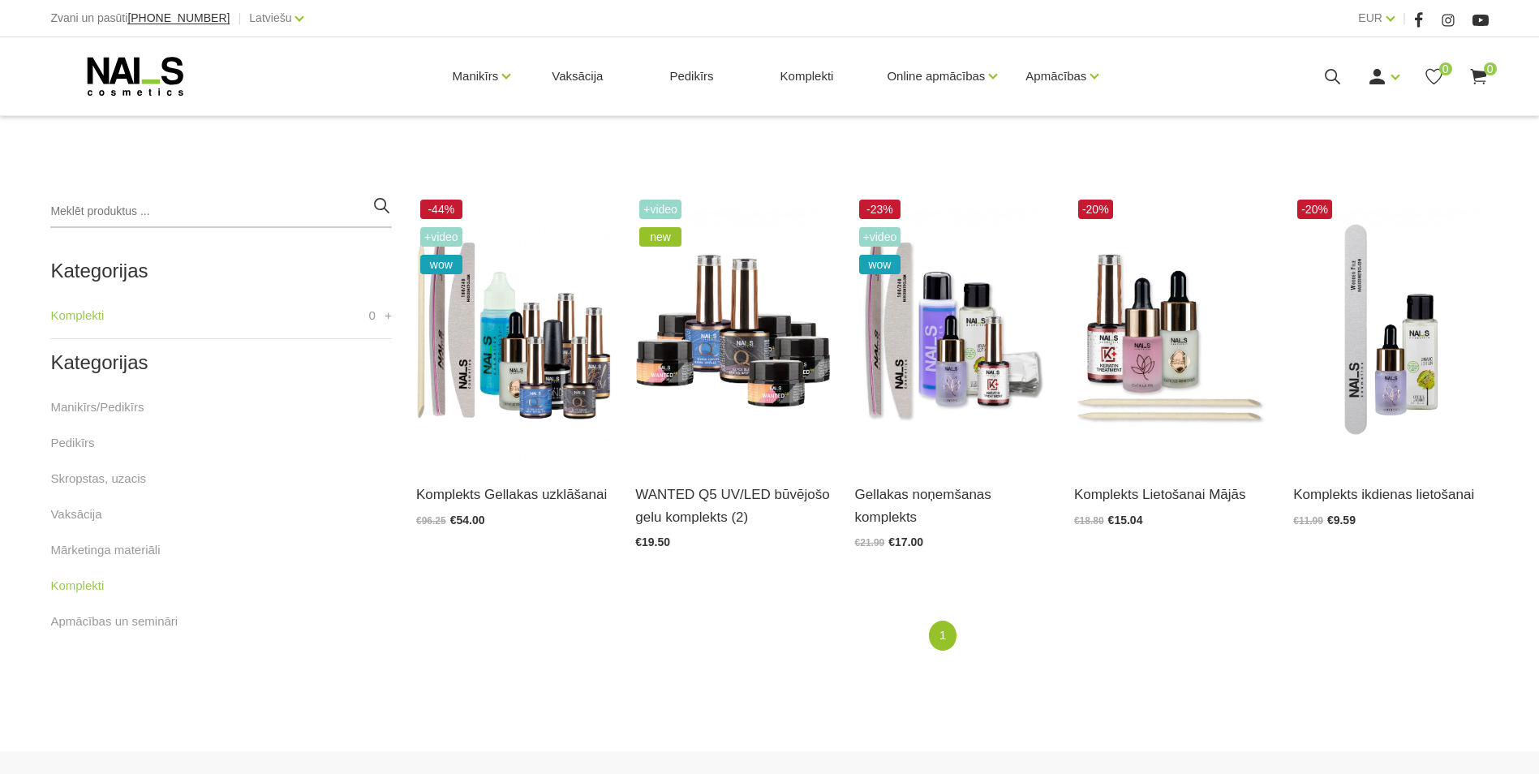
scroll to position [315, 0]
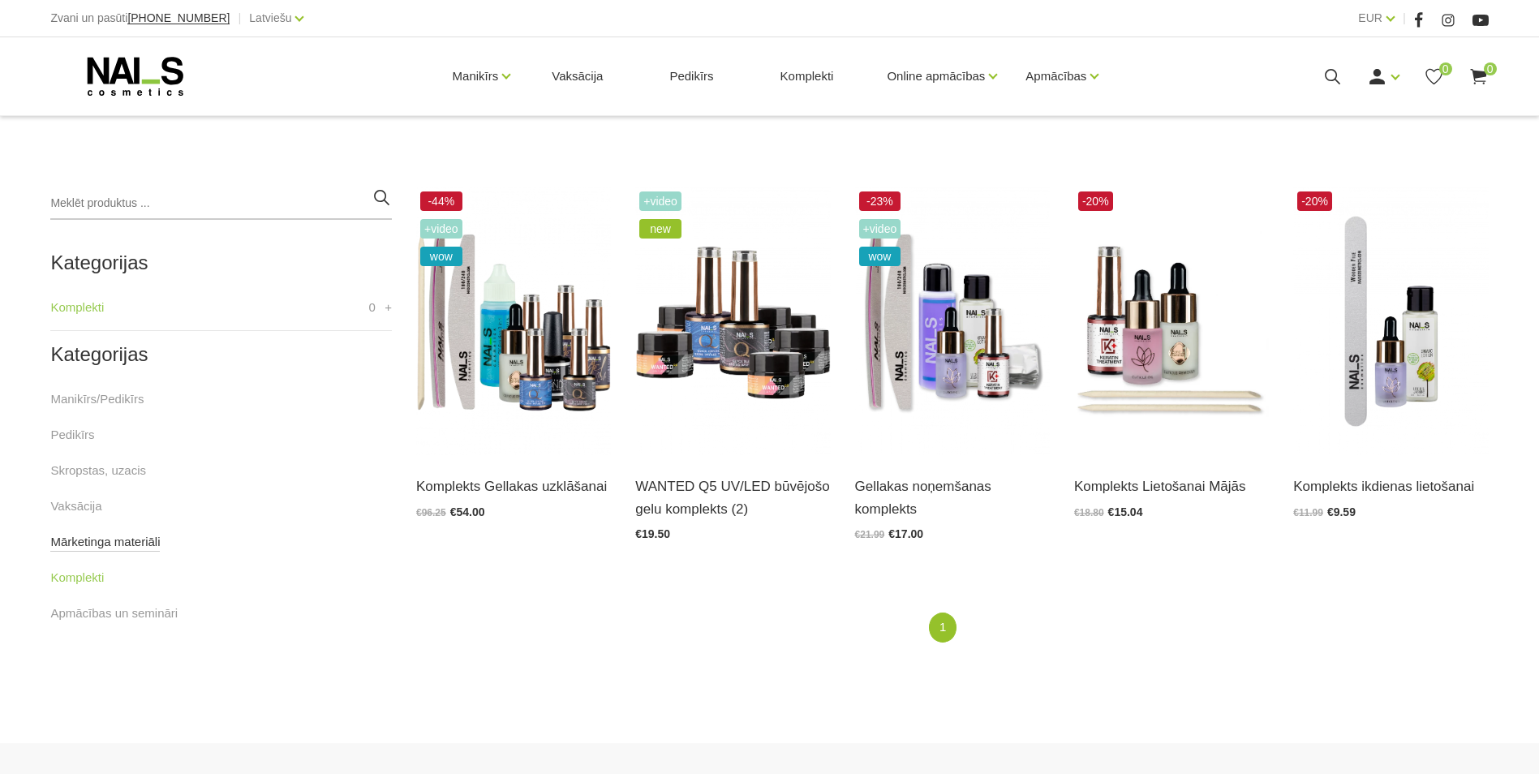
click at [107, 547] on link "Mārketinga materiāli" at bounding box center [105, 541] width 110 height 19
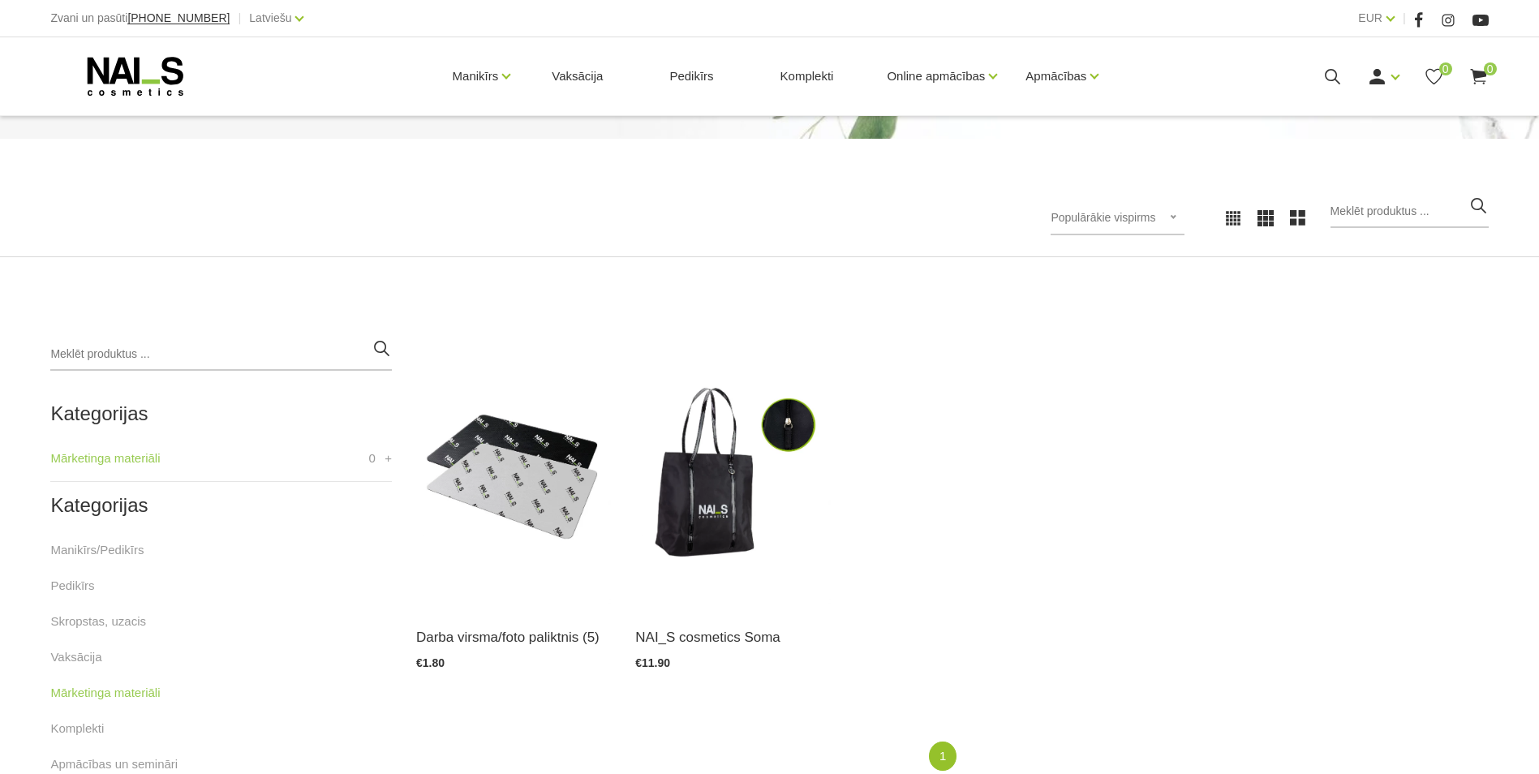
scroll to position [166, 0]
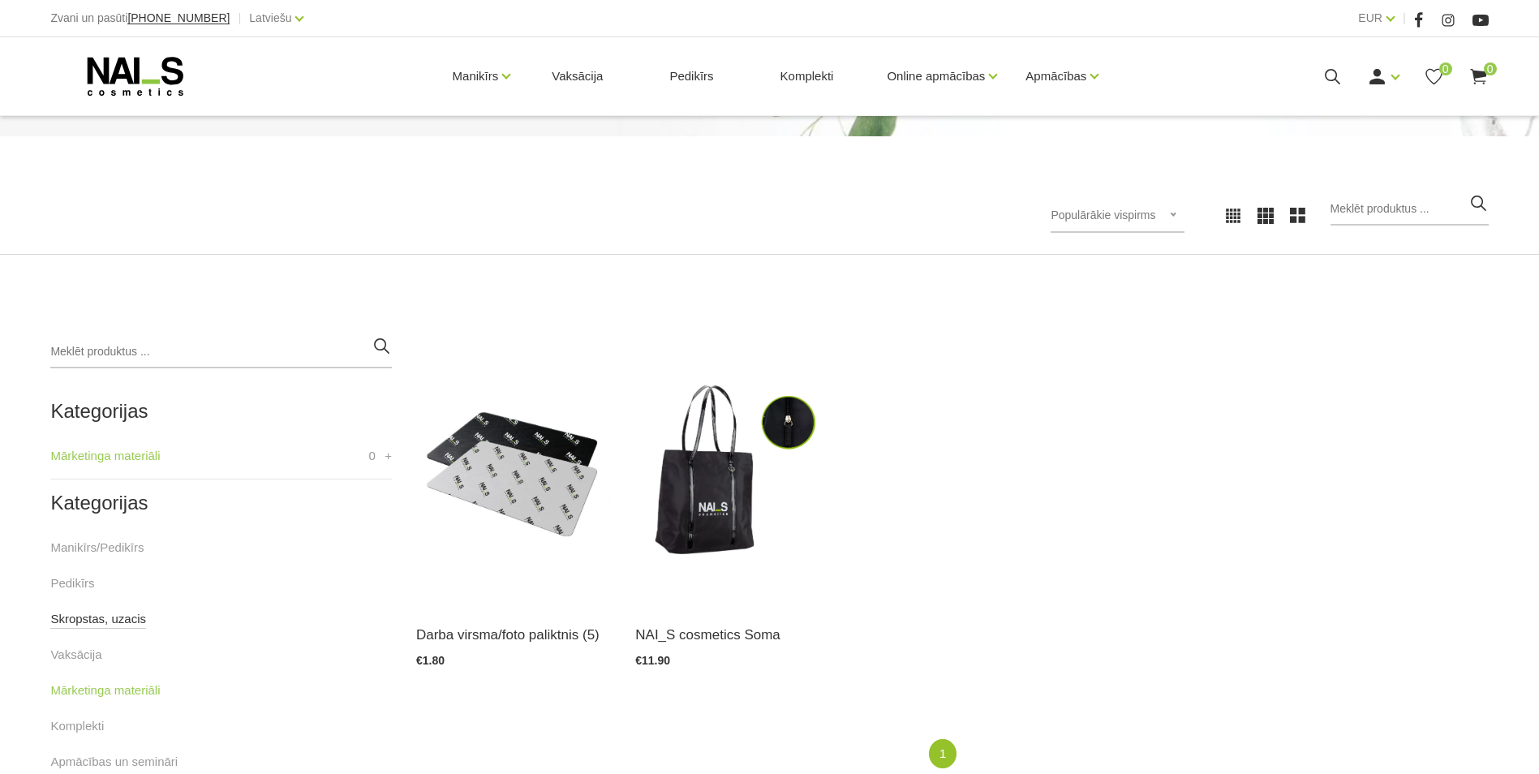
click at [88, 618] on link "Skropstas, uzacis" at bounding box center [98, 618] width 96 height 19
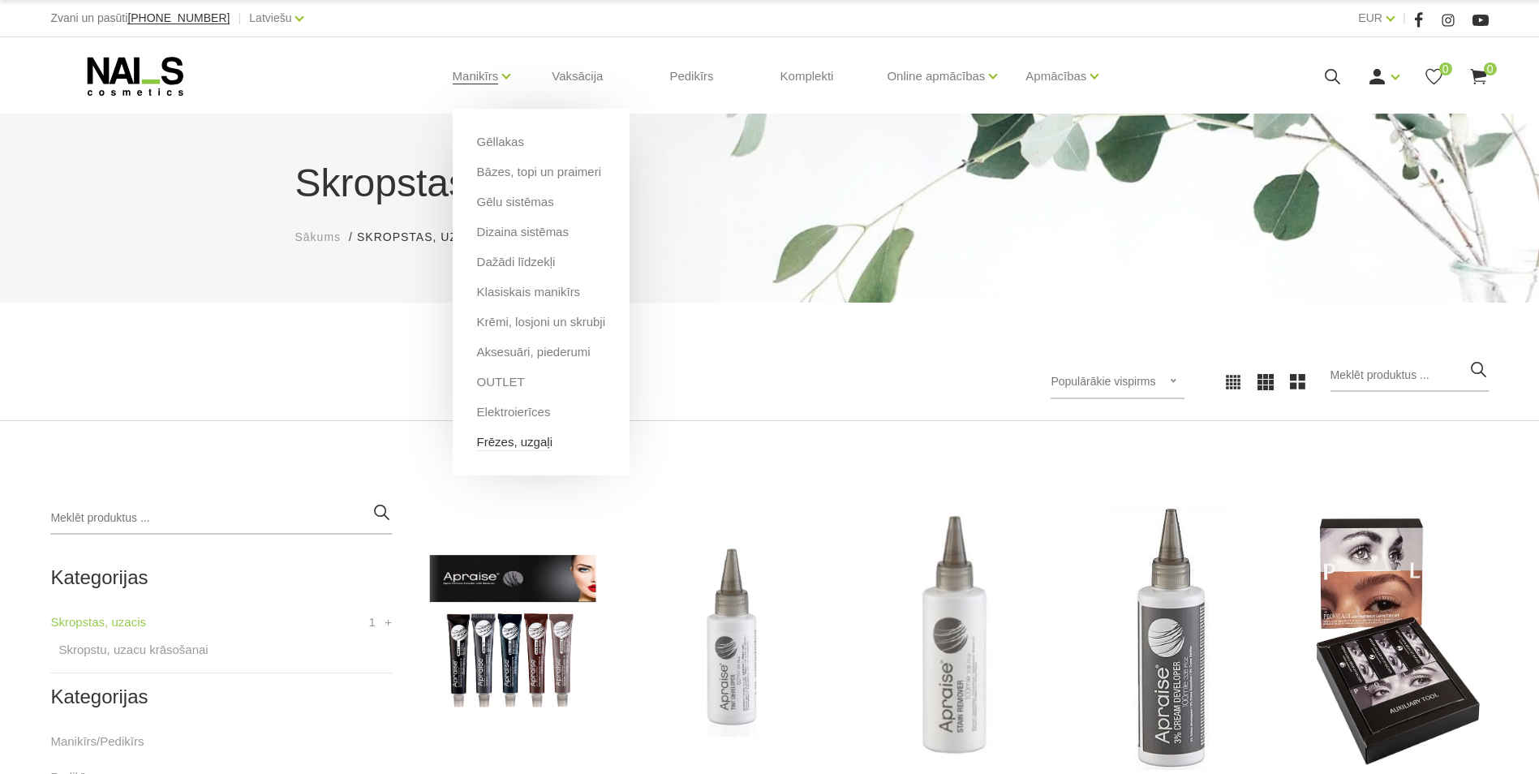
click at [499, 447] on link "Frēzes, uzgaļi" at bounding box center [514, 442] width 75 height 18
